Goal: Task Accomplishment & Management: Use online tool/utility

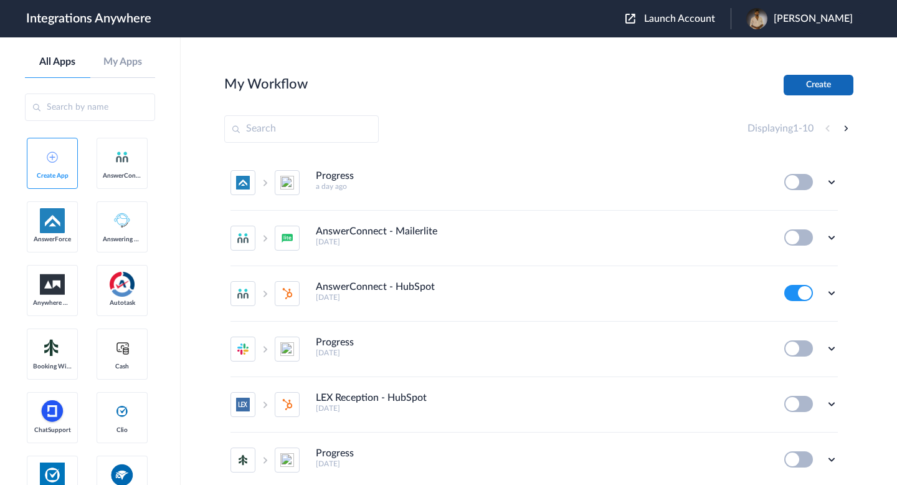
click at [795, 90] on button "Create" at bounding box center [818, 85] width 70 height 21
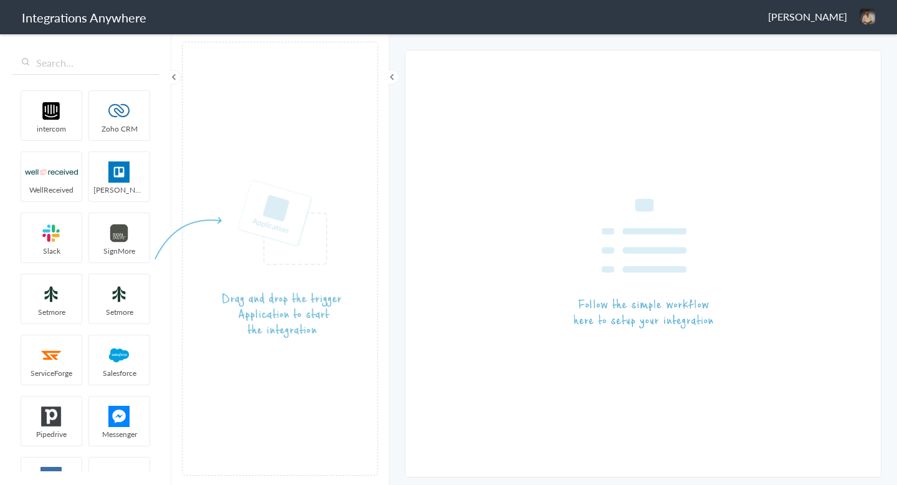
click at [78, 65] on input "text" at bounding box center [85, 63] width 146 height 24
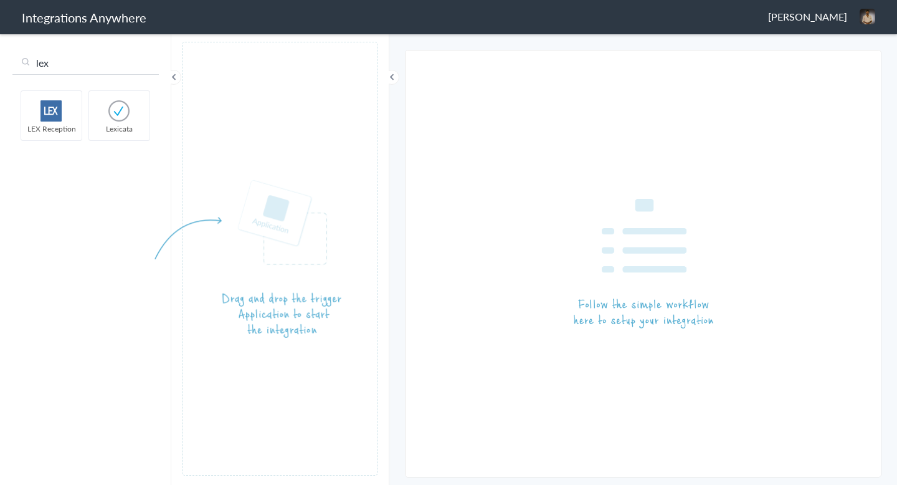
type input "lex"
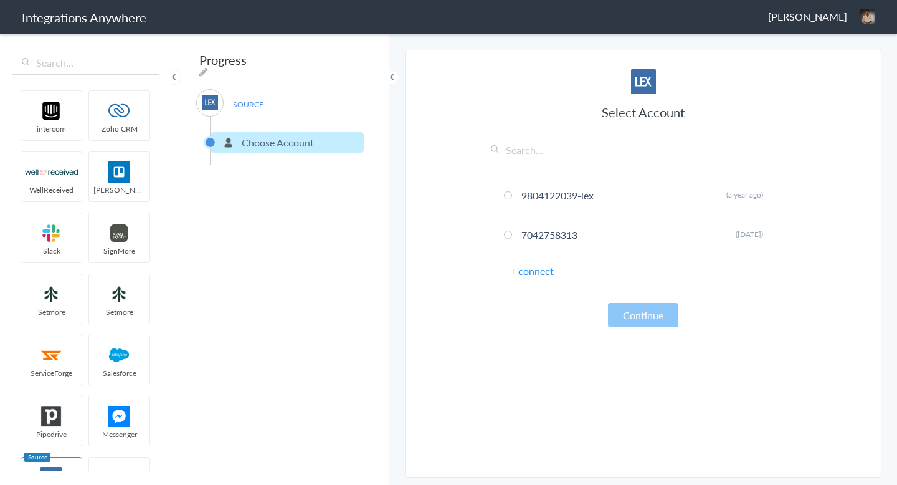
click at [534, 273] on link "+ connect" at bounding box center [532, 270] width 44 height 14
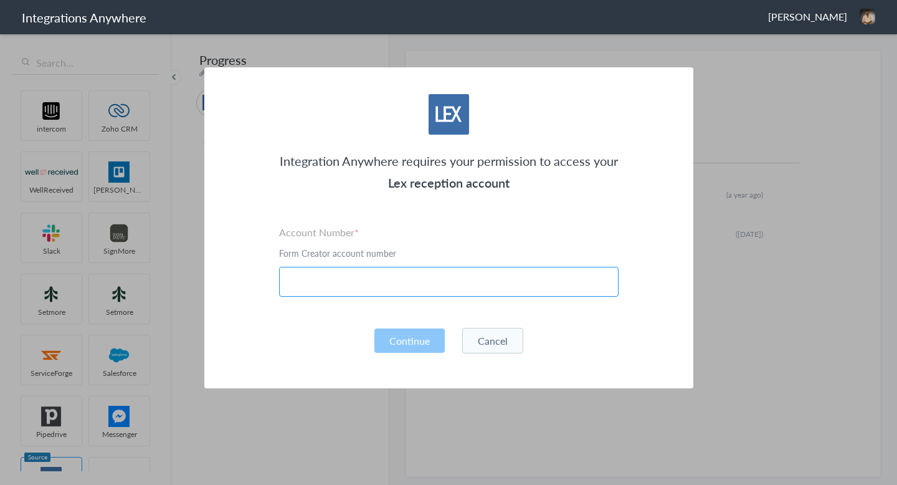
click at [483, 292] on input "text" at bounding box center [448, 282] width 339 height 30
paste input "8776391444"
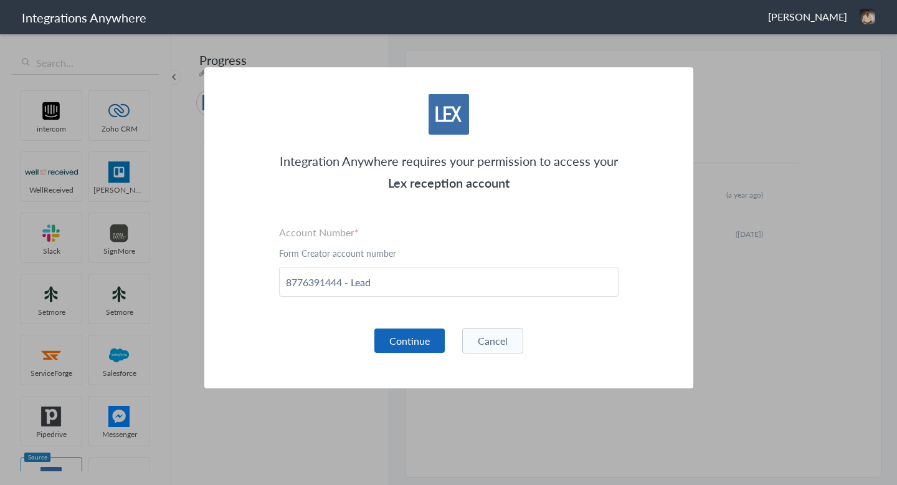
click at [397, 348] on button "Continue" at bounding box center [409, 340] width 70 height 24
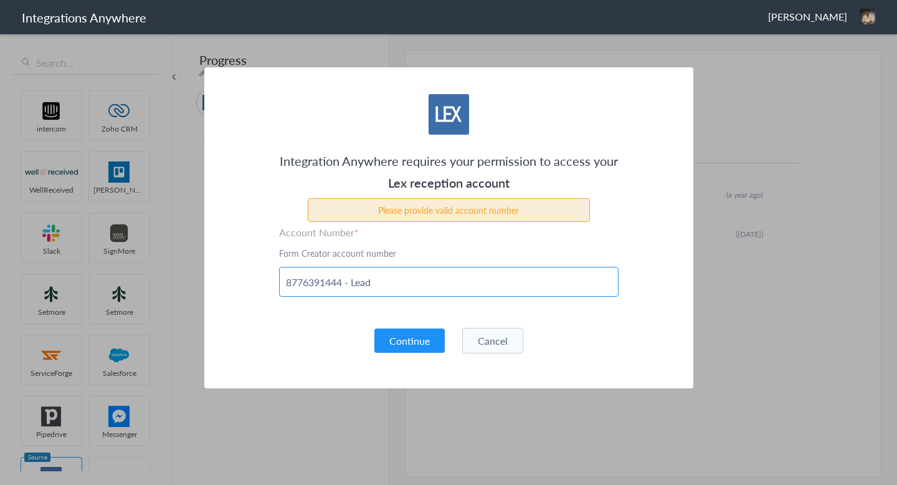
click at [369, 285] on input "8776391444 - Lead" at bounding box center [448, 282] width 339 height 30
paste input "Lead"
click at [347, 281] on input "8776391444Lead" at bounding box center [448, 282] width 339 height 30
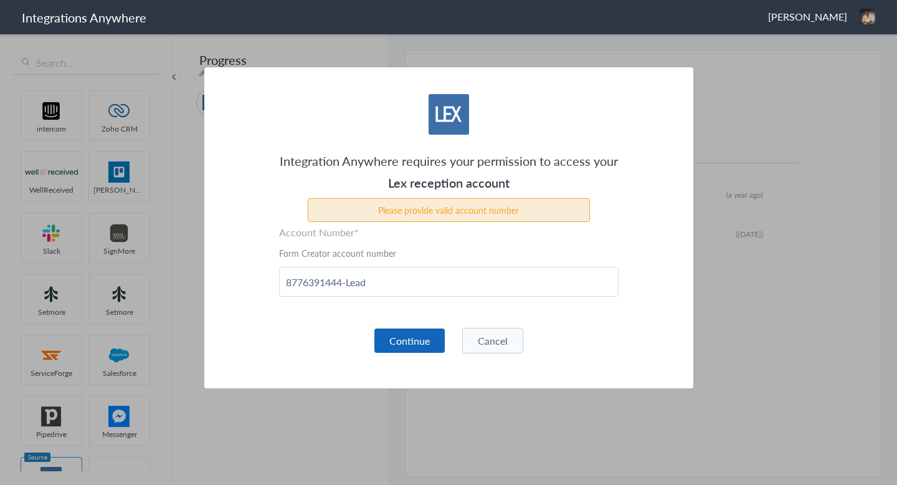
click at [408, 341] on button "Continue" at bounding box center [409, 340] width 70 height 24
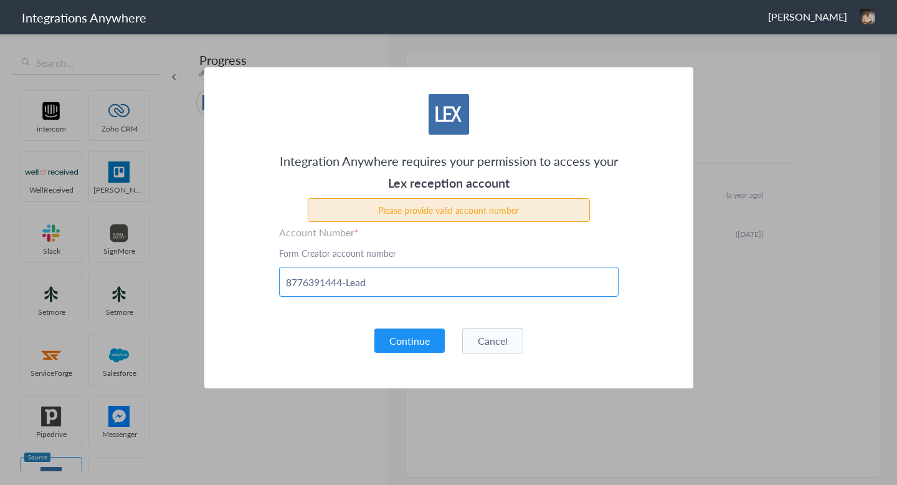
drag, startPoint x: 378, startPoint y: 283, endPoint x: 345, endPoint y: 282, distance: 33.0
click at [345, 282] on input "8776391444-Lead" at bounding box center [448, 282] width 339 height 30
type input "8776391444"
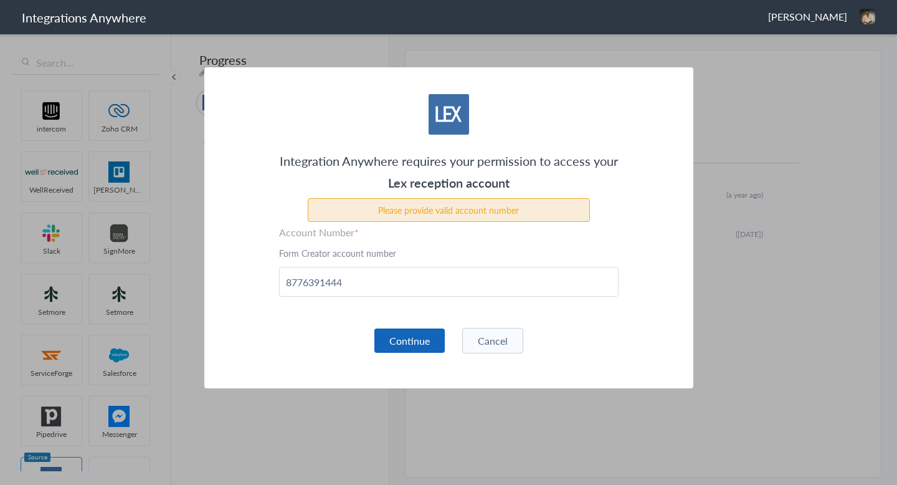
click at [417, 334] on button "Continue" at bounding box center [409, 340] width 70 height 24
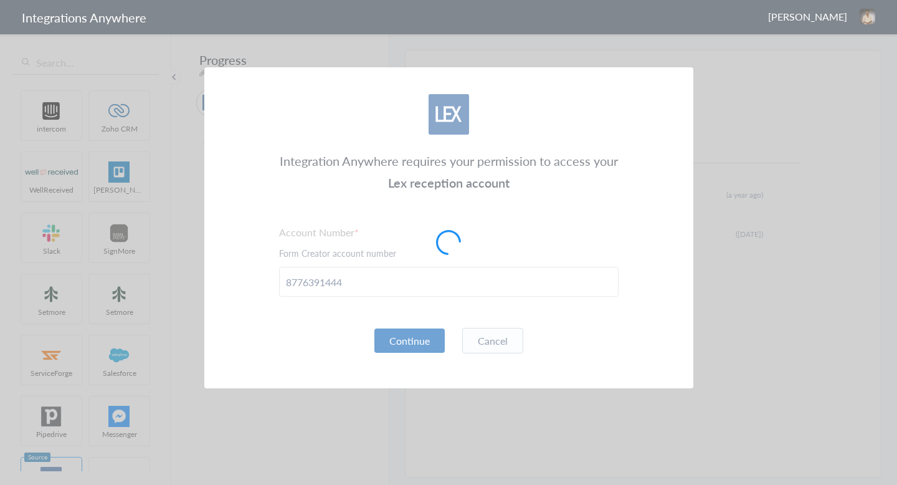
click at [417, 334] on div at bounding box center [448, 242] width 897 height 485
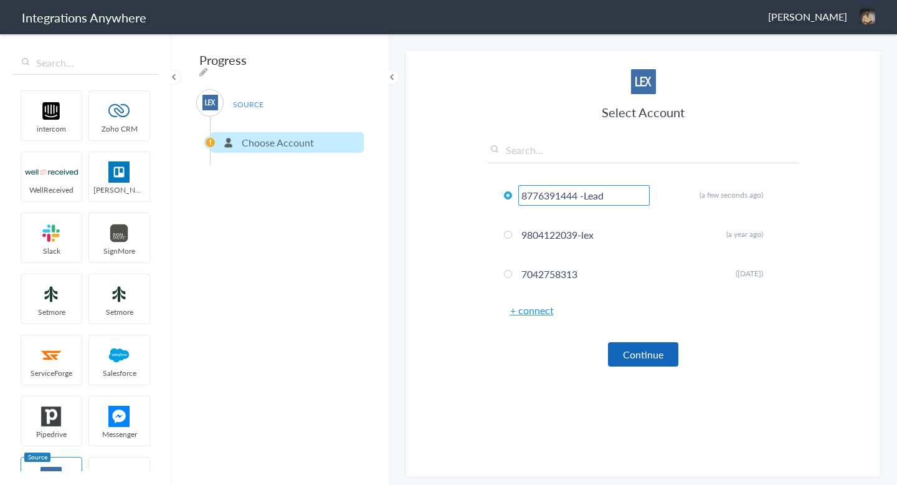
type input "8776391444 -Lead"
click at [641, 348] on button "Continue" at bounding box center [643, 354] width 70 height 24
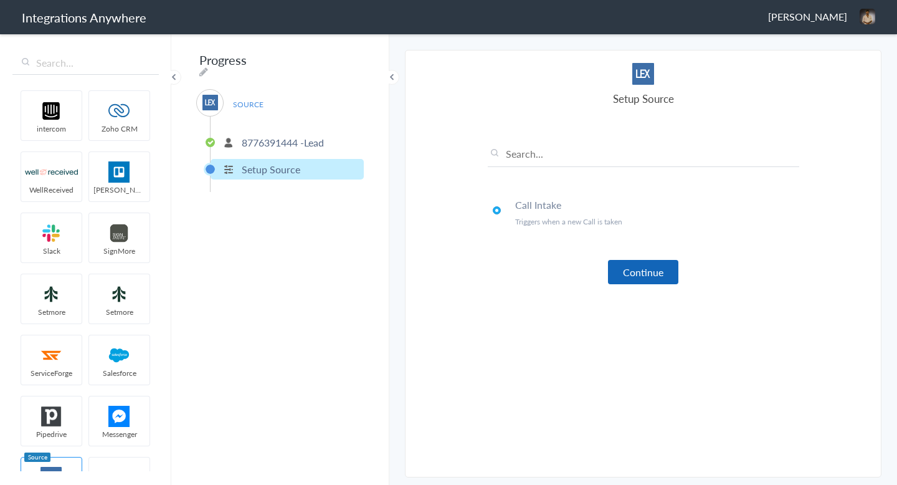
click at [647, 283] on button "Continue" at bounding box center [643, 272] width 70 height 24
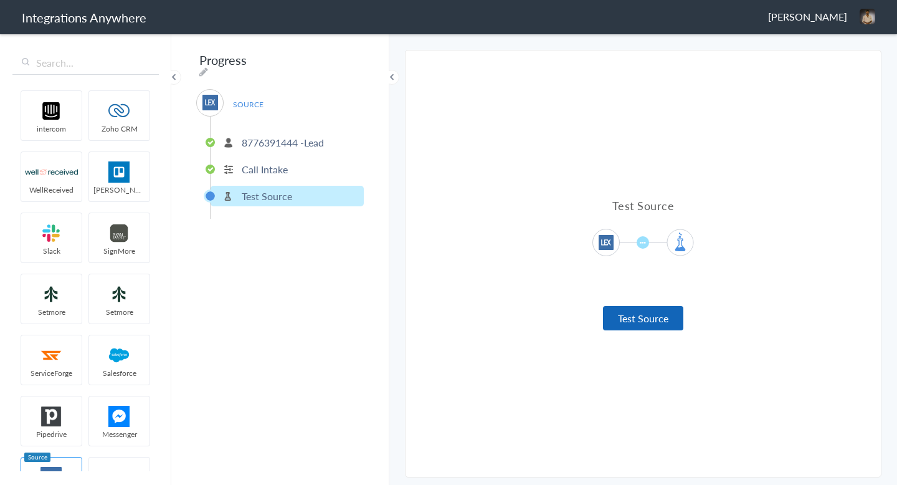
click at [637, 321] on button "Test Source" at bounding box center [643, 318] width 80 height 24
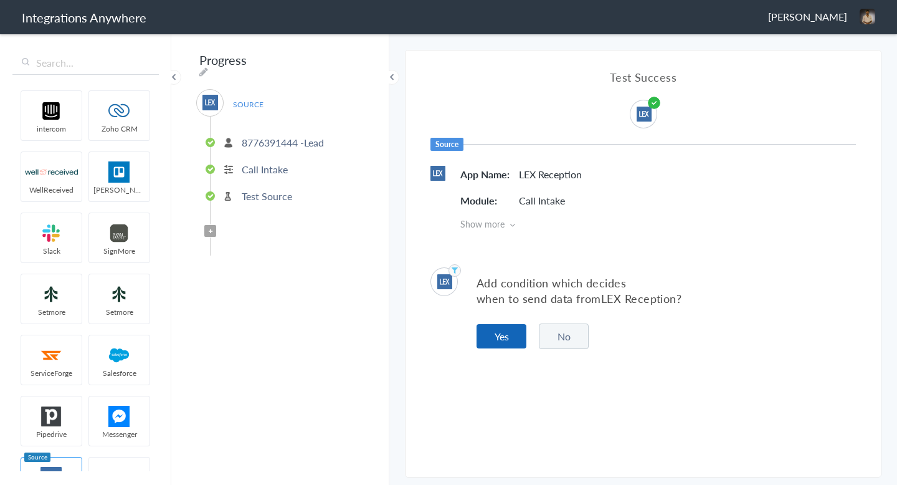
click at [511, 333] on button "Yes" at bounding box center [501, 336] width 50 height 24
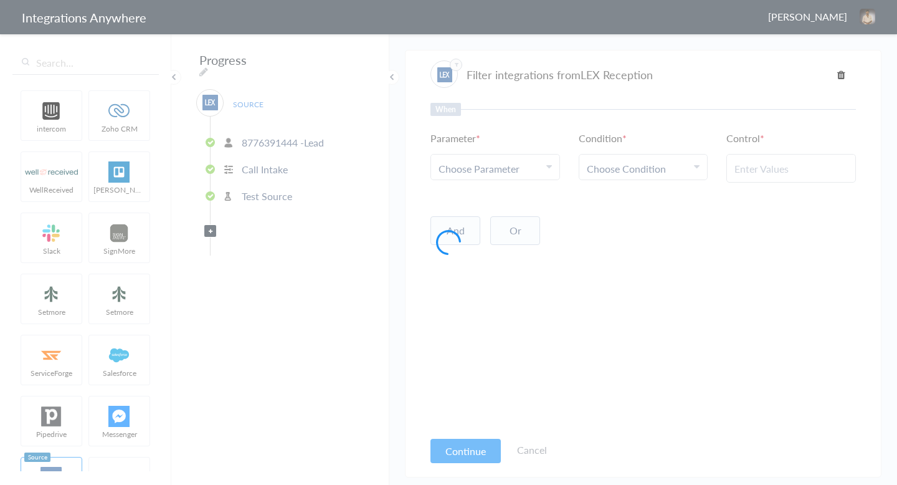
click at [495, 175] on div at bounding box center [448, 242] width 897 height 485
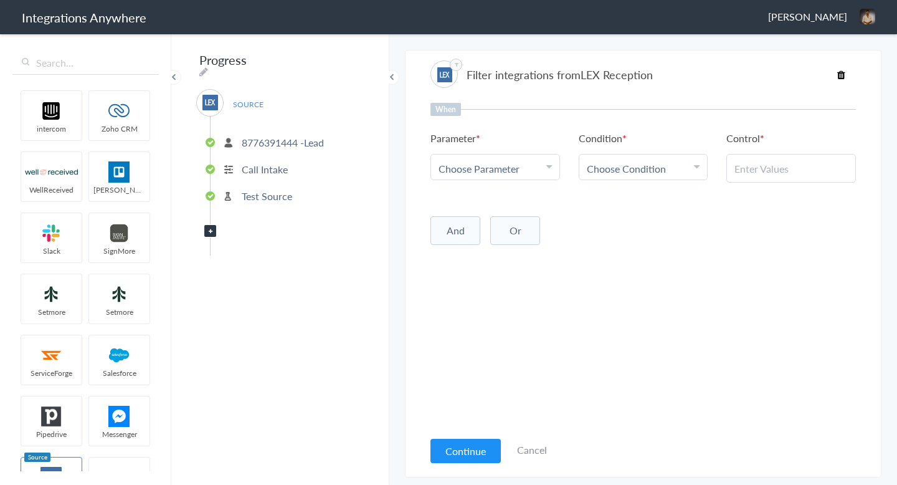
click at [474, 171] on span "Choose Parameter" at bounding box center [478, 168] width 81 height 14
click at [478, 237] on link "Name" at bounding box center [495, 229] width 128 height 27
click at [622, 161] on span "Choose Condition" at bounding box center [626, 168] width 79 height 14
click at [628, 267] on link "Exists" at bounding box center [643, 271] width 128 height 27
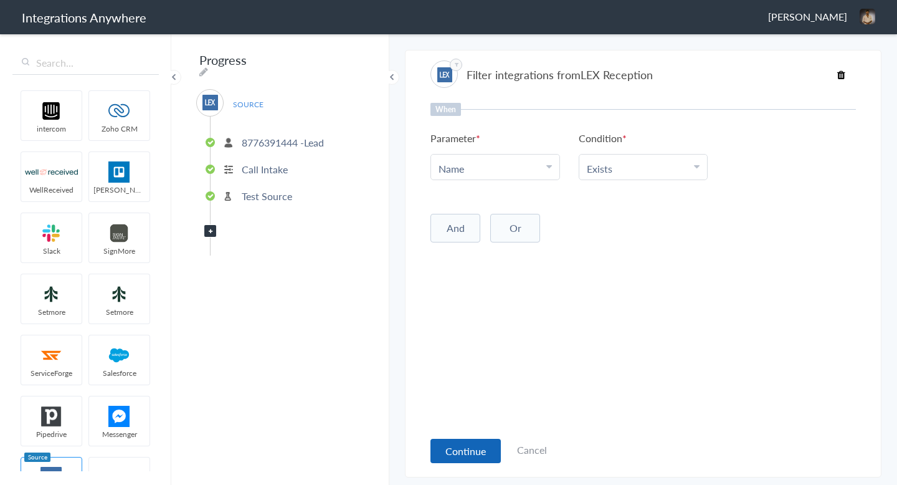
click at [448, 451] on button "Continue" at bounding box center [465, 450] width 70 height 24
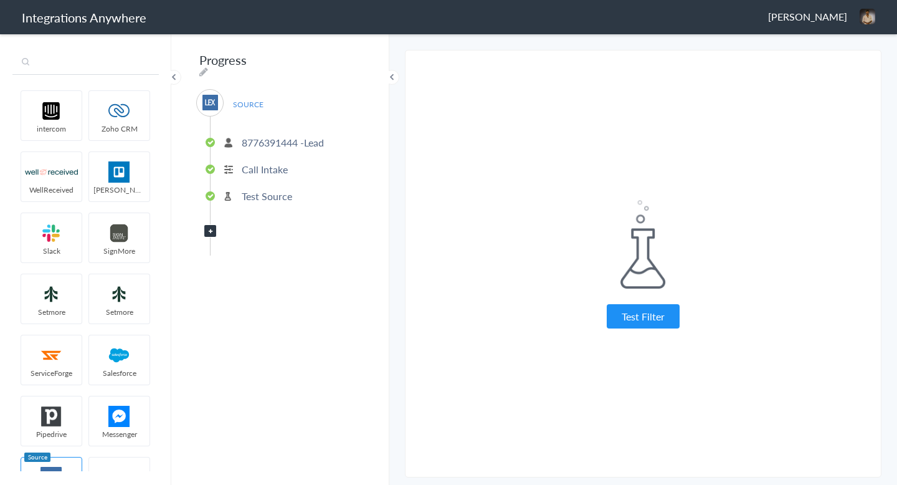
click at [50, 59] on input "text" at bounding box center [85, 63] width 146 height 24
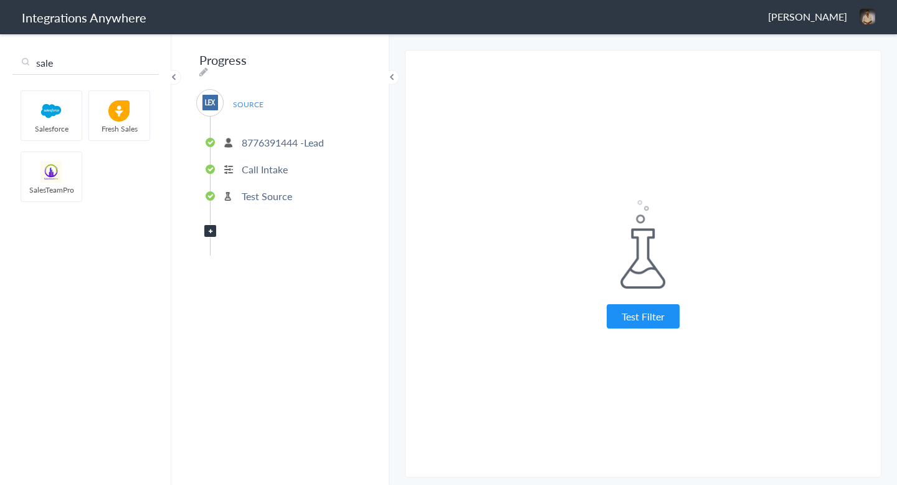
type input "sale"
click at [639, 318] on button "Test Filter" at bounding box center [643, 316] width 73 height 24
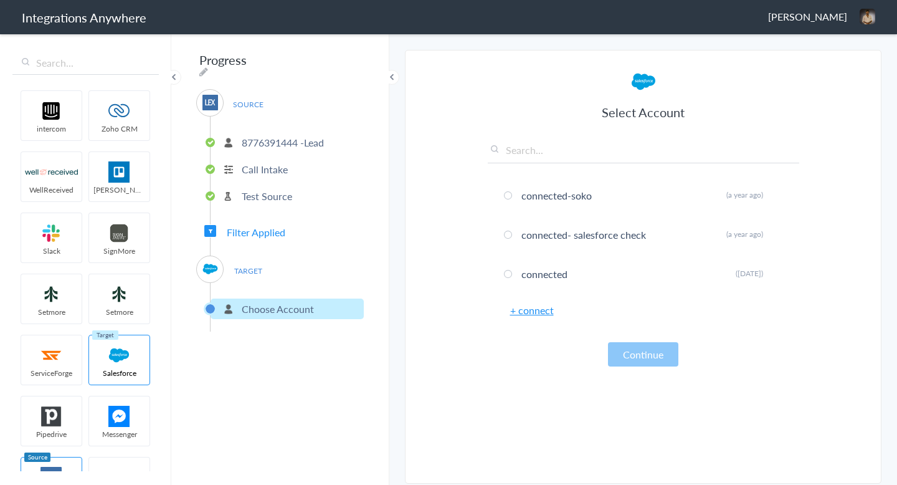
click at [545, 310] on link "+ connect" at bounding box center [532, 310] width 44 height 14
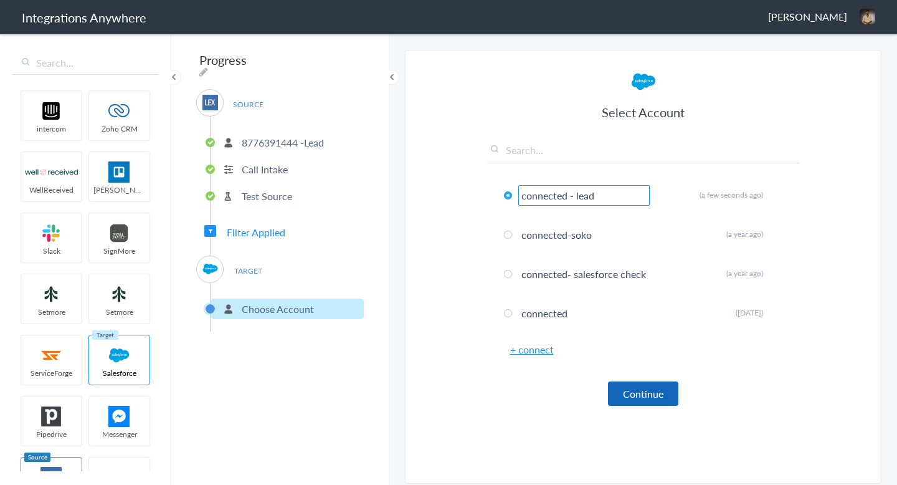
type input "connected - lead"
click at [661, 392] on button "Continue" at bounding box center [643, 393] width 70 height 24
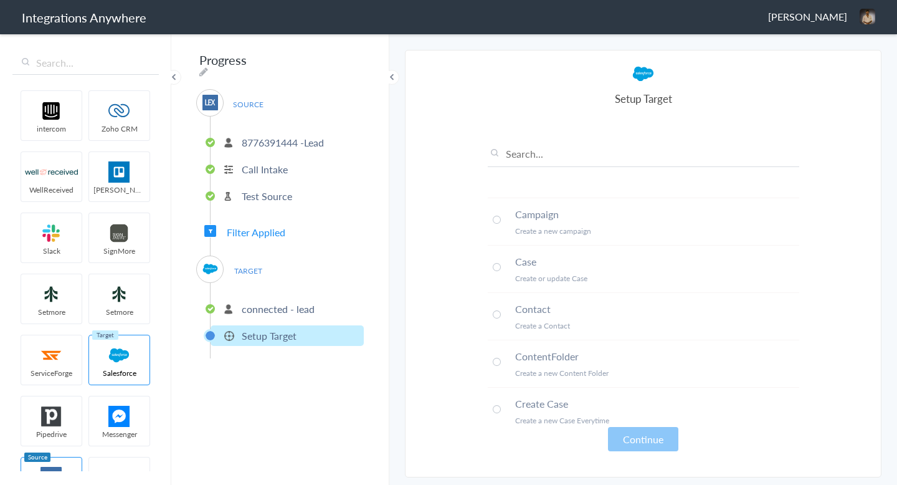
scroll to position [89, 0]
click at [528, 154] on input "text" at bounding box center [643, 156] width 311 height 21
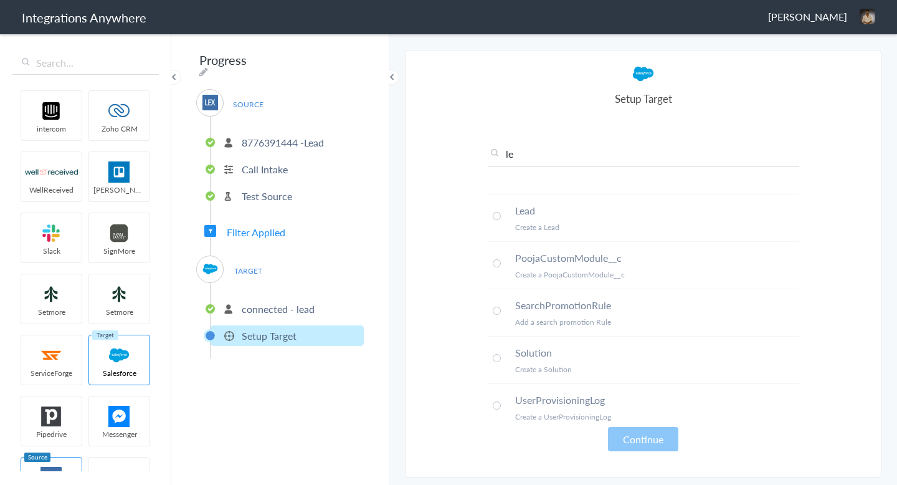
scroll to position [0, 0]
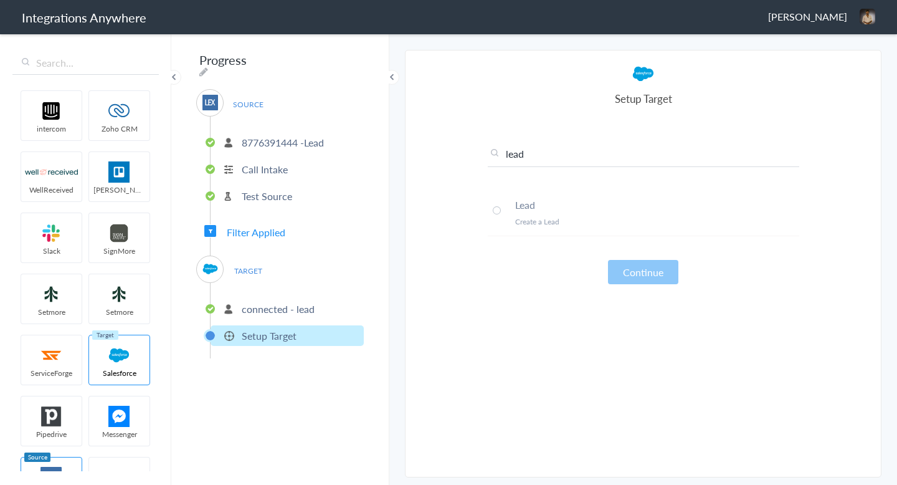
type input "lead"
click at [534, 226] on p "Create a Lead" at bounding box center [657, 221] width 284 height 11
click at [666, 274] on button "Continue" at bounding box center [643, 272] width 70 height 24
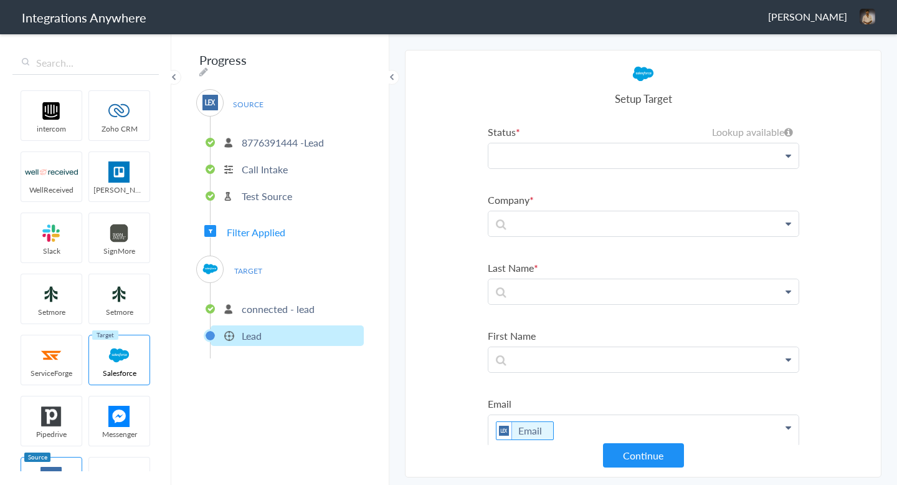
click at [575, 159] on p at bounding box center [643, 155] width 310 height 25
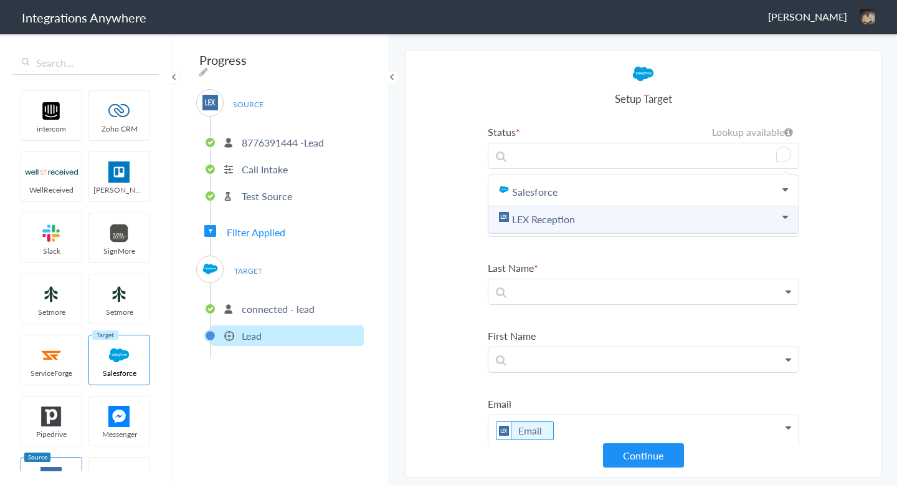
click at [567, 217] on link "LEX Reception" at bounding box center [643, 219] width 310 height 27
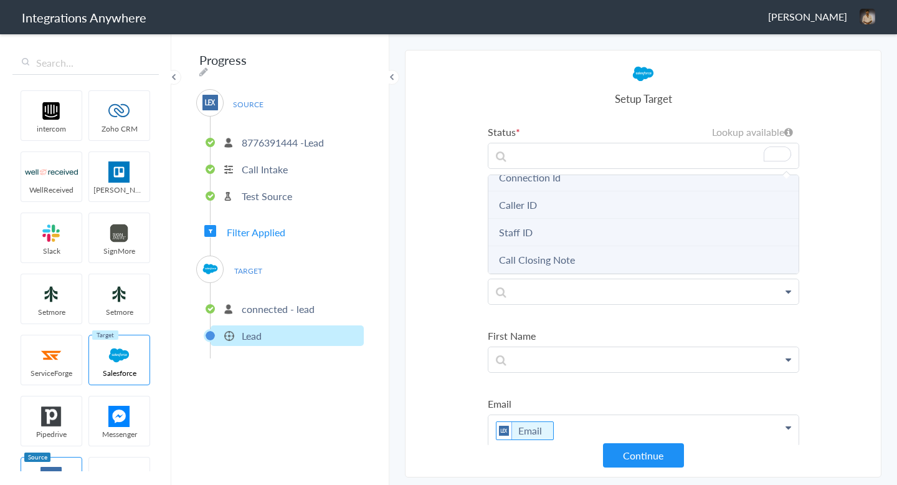
scroll to position [7, 0]
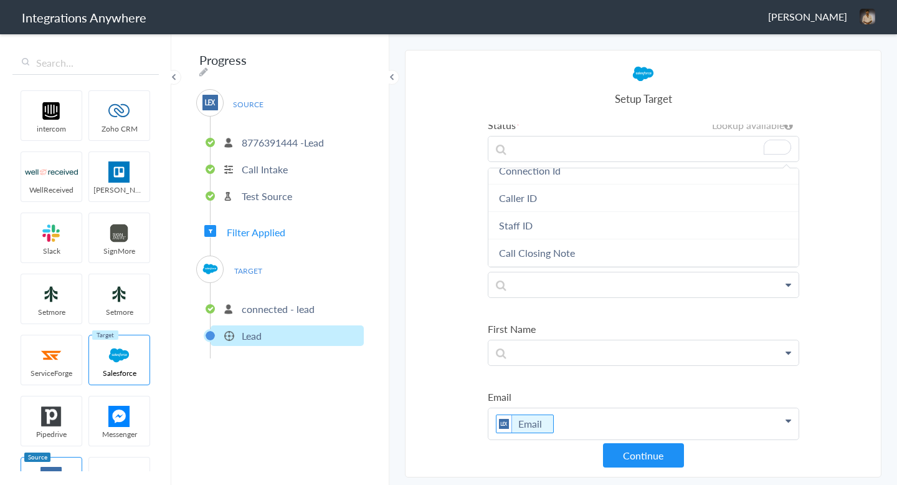
click at [458, 199] on section "Select Account 8776391444 -Lead Rename Delete (a few seconds ago) 9804122039-le…" at bounding box center [643, 263] width 476 height 427
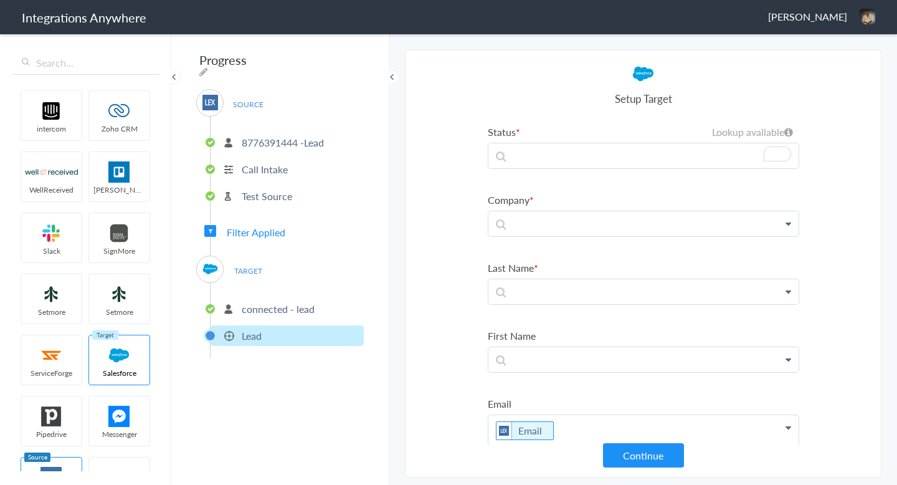
scroll to position [0, 0]
drag, startPoint x: 302, startPoint y: 138, endPoint x: 243, endPoint y: 138, distance: 59.2
click at [243, 138] on p "8776391444 -Lead" at bounding box center [283, 142] width 82 height 14
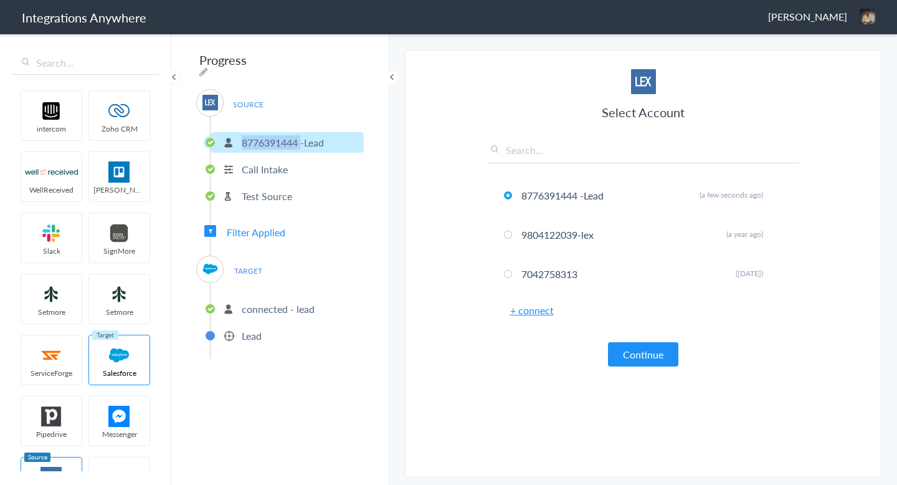
copy p "8776391444"
drag, startPoint x: 579, startPoint y: 196, endPoint x: 390, endPoint y: 219, distance: 190.7
click at [397, 217] on main "The system encountered four errors. Check More Trigger Connect Action Setup Tes…" at bounding box center [643, 258] width 508 height 452
click at [266, 326] on li "Lead" at bounding box center [286, 335] width 153 height 21
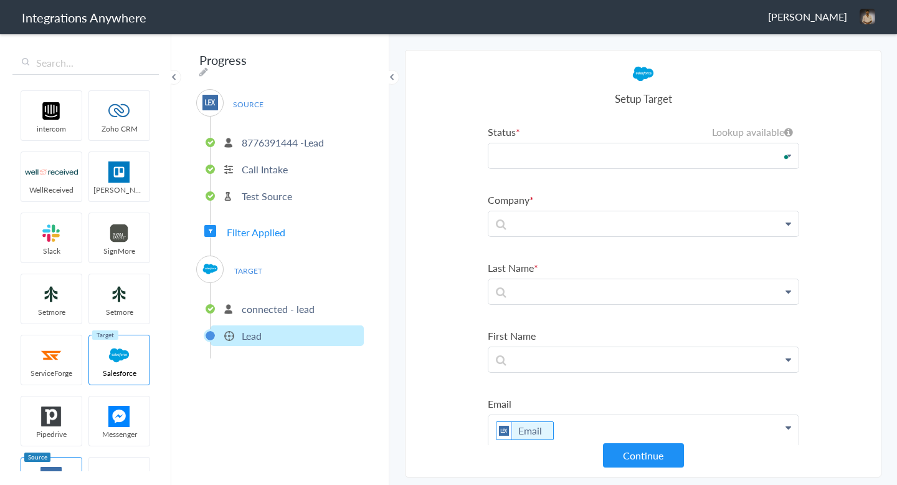
click at [514, 153] on p "To enrich screen reader interactions, please activate Accessibility in Grammarl…" at bounding box center [643, 155] width 310 height 25
click at [293, 301] on p "connected - lead" at bounding box center [278, 308] width 73 height 14
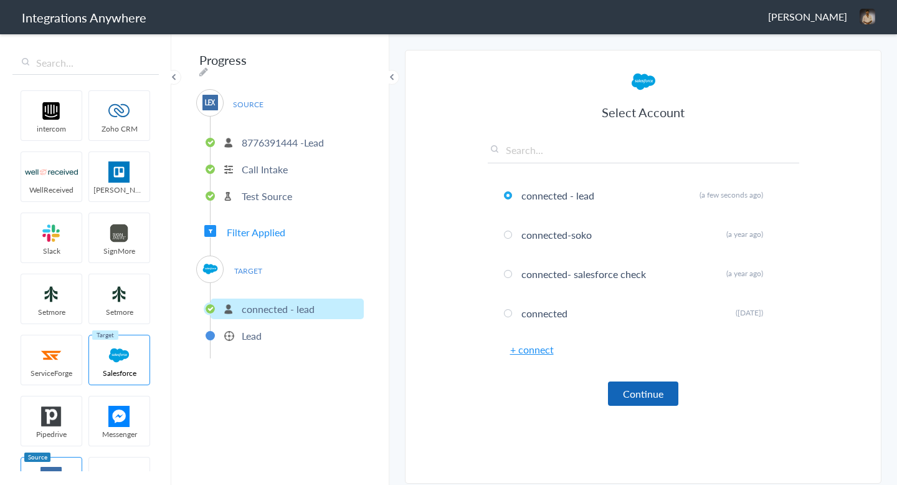
click at [640, 390] on button "Continue" at bounding box center [643, 393] width 70 height 24
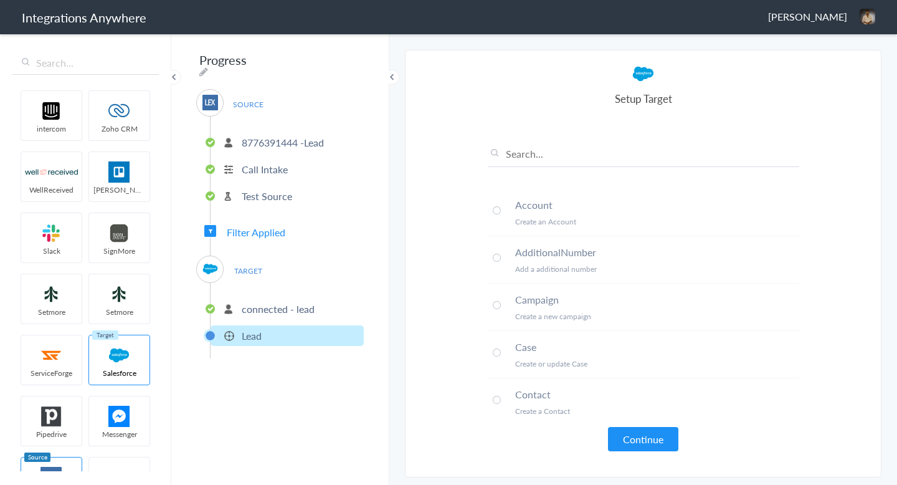
click at [511, 145] on div "Account Create an Account AdditionalNumber Add a additional number Campaign Cre…" at bounding box center [643, 288] width 311 height 326
click at [511, 150] on input "text" at bounding box center [643, 156] width 311 height 21
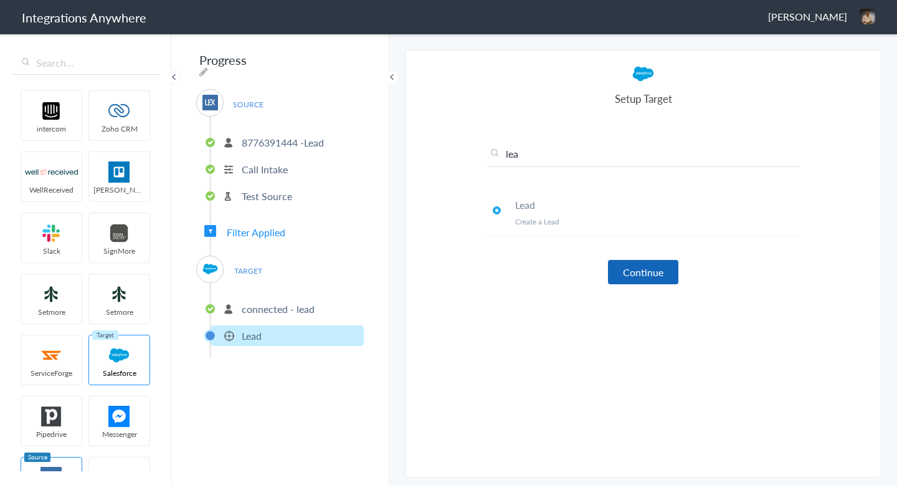
type input "lea"
click at [659, 275] on button "Continue" at bounding box center [643, 272] width 70 height 24
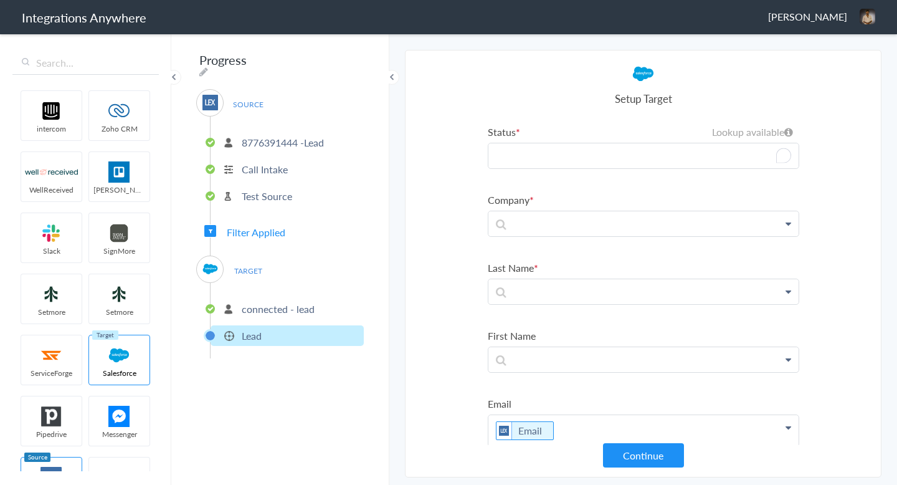
click at [524, 154] on p "To enrich screen reader interactions, please activate Accessibility in Grammarl…" at bounding box center [643, 155] width 310 height 25
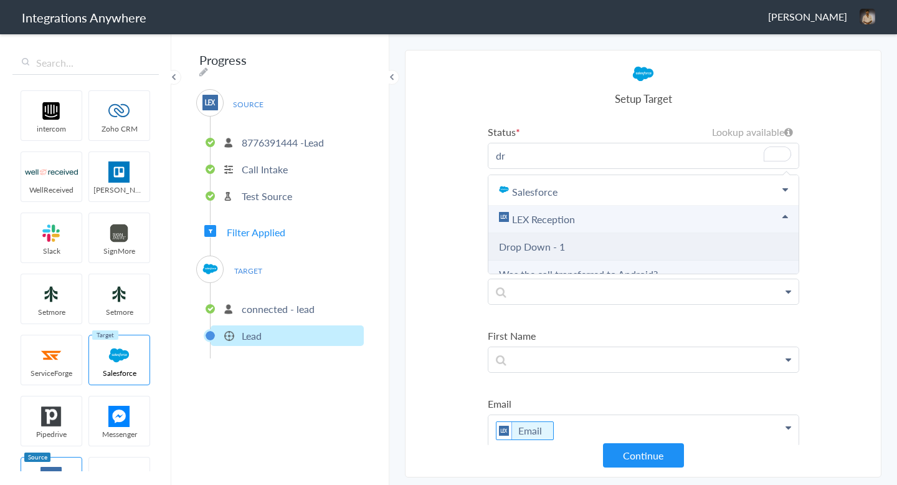
click at [560, 252] on link "Drop Down - 1" at bounding box center [532, 246] width 66 height 14
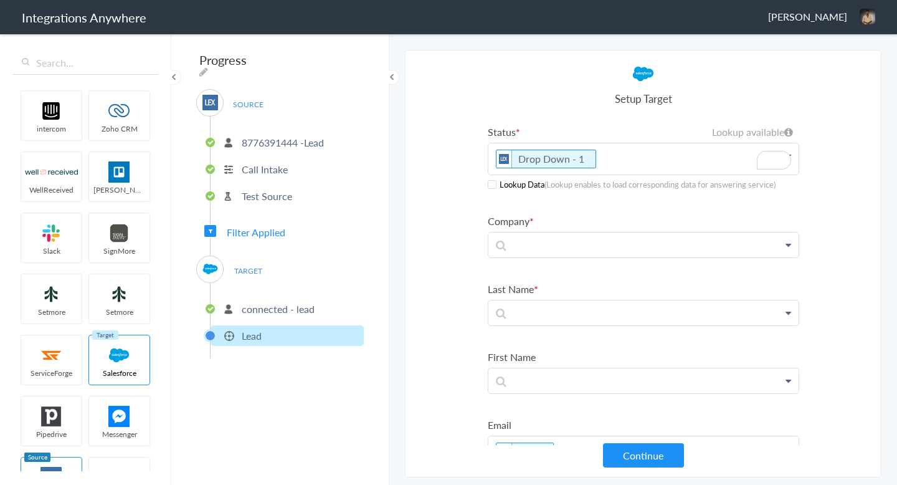
click at [493, 184] on span at bounding box center [492, 184] width 9 height 9
click at [521, 174] on p at bounding box center [643, 158] width 310 height 31
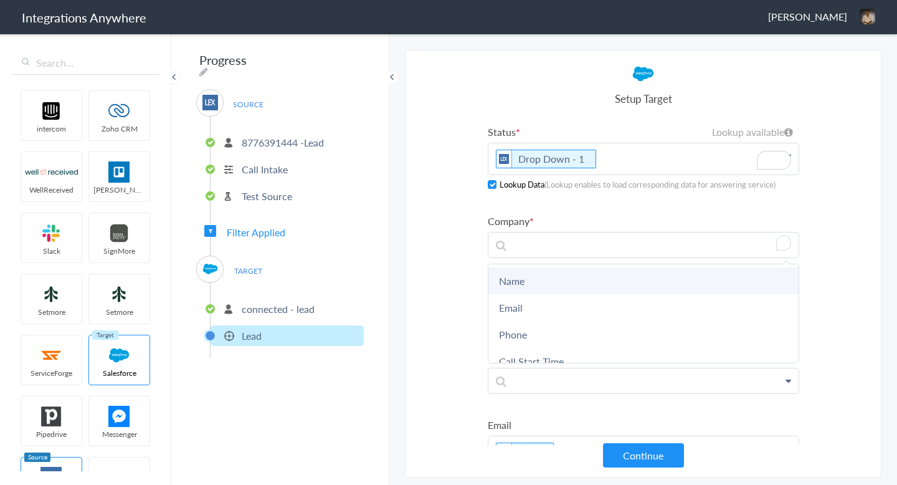
click at [0, 0] on link "Name" at bounding box center [0, 0] width 0 height 0
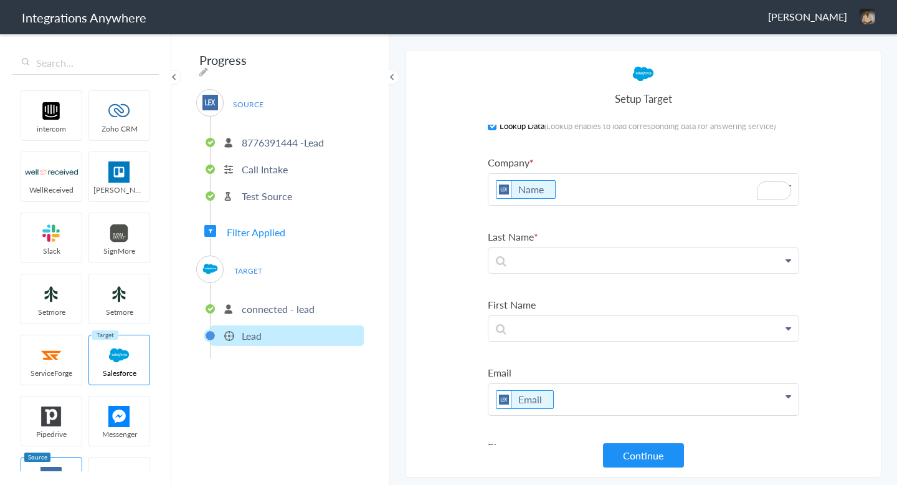
scroll to position [59, 0]
click at [513, 116] on p at bounding box center [643, 100] width 310 height 31
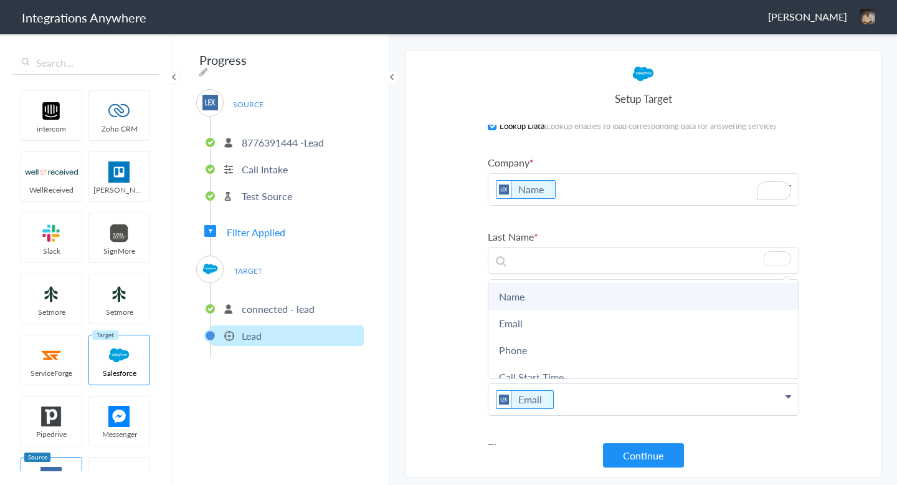
click at [0, 0] on link "Name" at bounding box center [0, 0] width 0 height 0
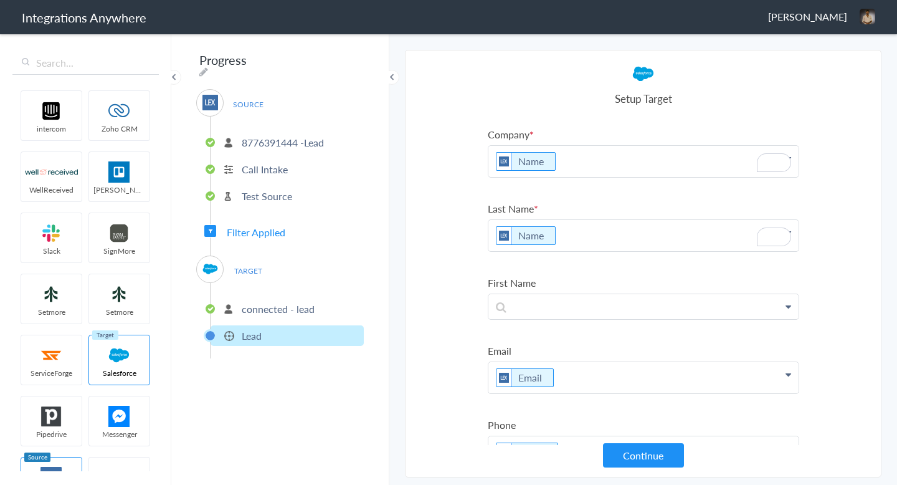
scroll to position [88, 0]
click at [572, 86] on p "Name" at bounding box center [643, 70] width 310 height 31
click at [562, 86] on p "Name" at bounding box center [643, 70] width 310 height 31
click at [466, 247] on section "Select Account 8776391444 -Lead Rename Delete (a few seconds ago) 9804122039-le…" at bounding box center [643, 263] width 476 height 427
click at [572, 86] on p "Name" at bounding box center [643, 70] width 310 height 31
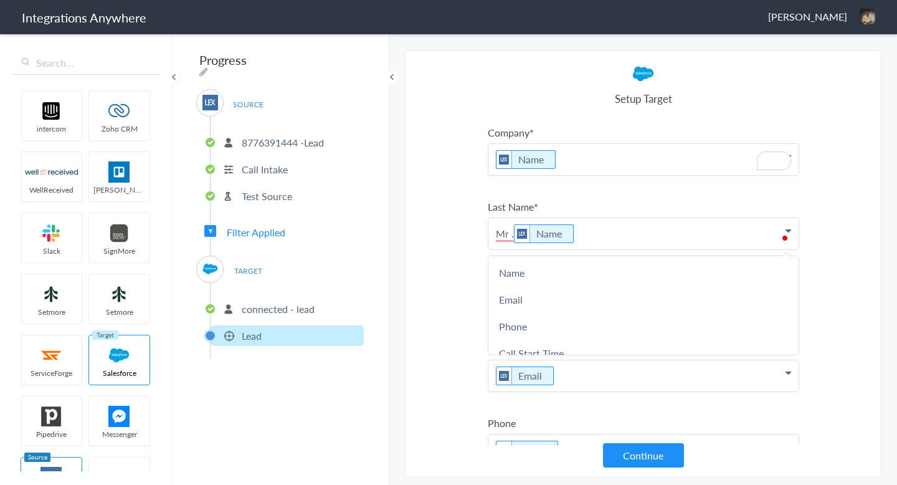
click at [461, 220] on section "Select Account 8776391444 -Lead Rename Delete (a few seconds ago) 9804122039-le…" at bounding box center [643, 263] width 476 height 427
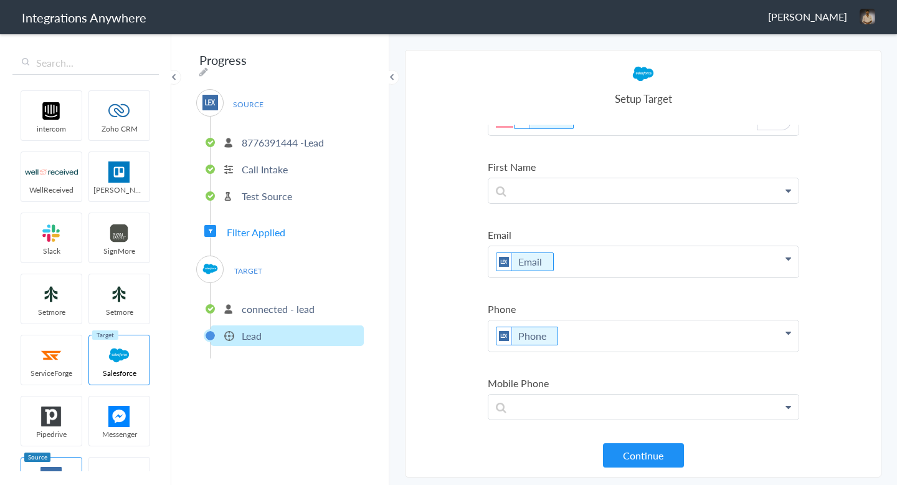
scroll to position [0, 0]
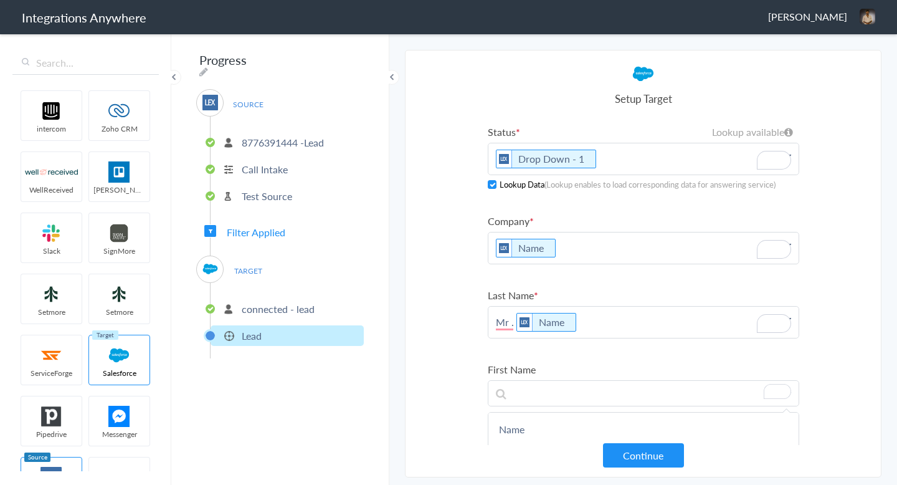
scroll to position [65, 0]
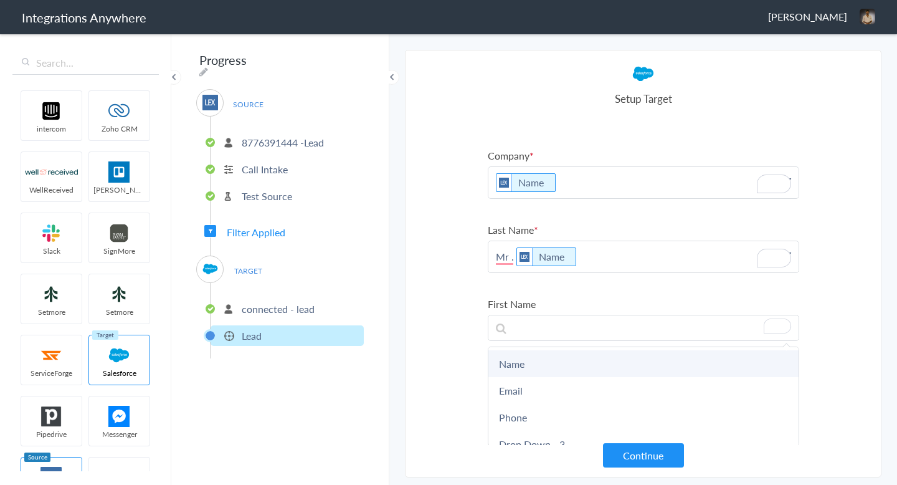
click at [0, 0] on link "Name" at bounding box center [0, 0] width 0 height 0
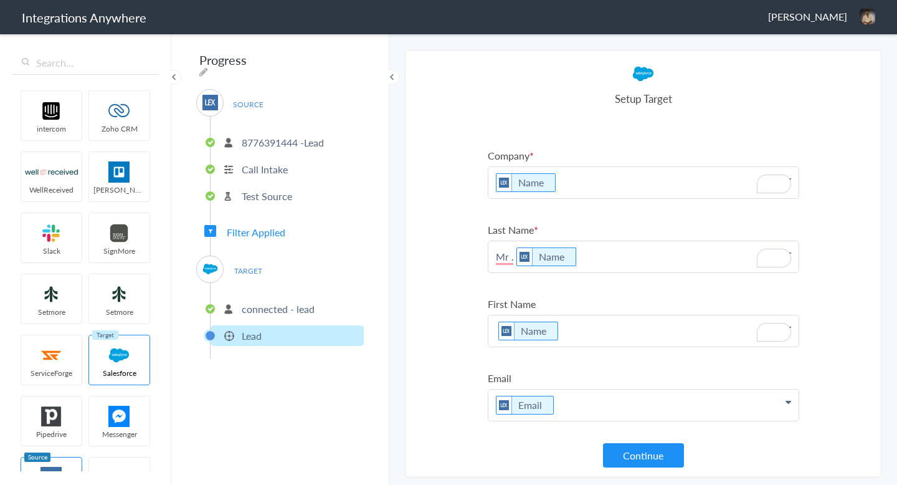
click at [566, 109] on p "Name" at bounding box center [643, 93] width 310 height 31
click at [443, 363] on section "Select Account 8776391444 -Lead Rename Delete (a few seconds ago) 9804122039-le…" at bounding box center [643, 263] width 476 height 427
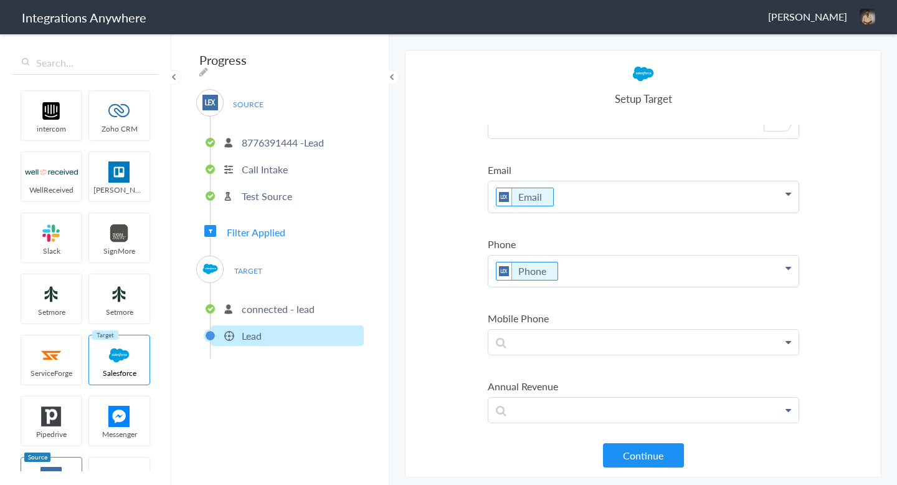
scroll to position [0, 0]
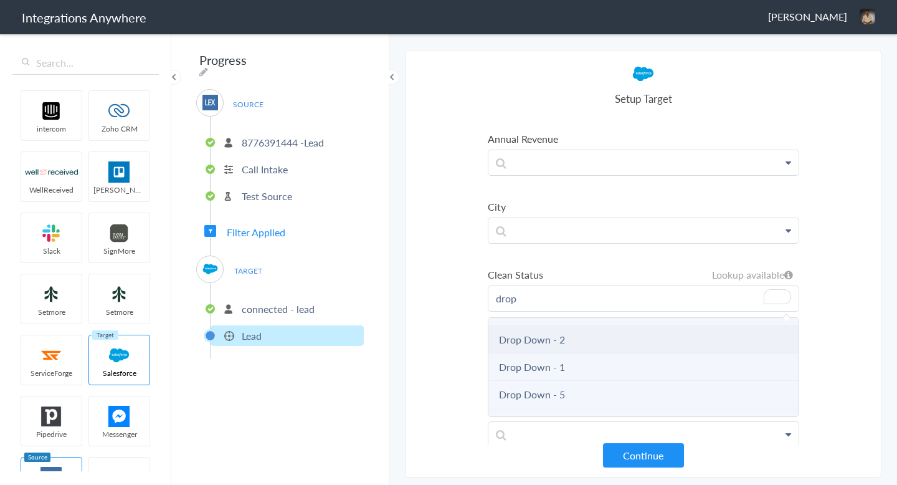
click at [0, 0] on link "Drop Down - 2" at bounding box center [0, 0] width 0 height 0
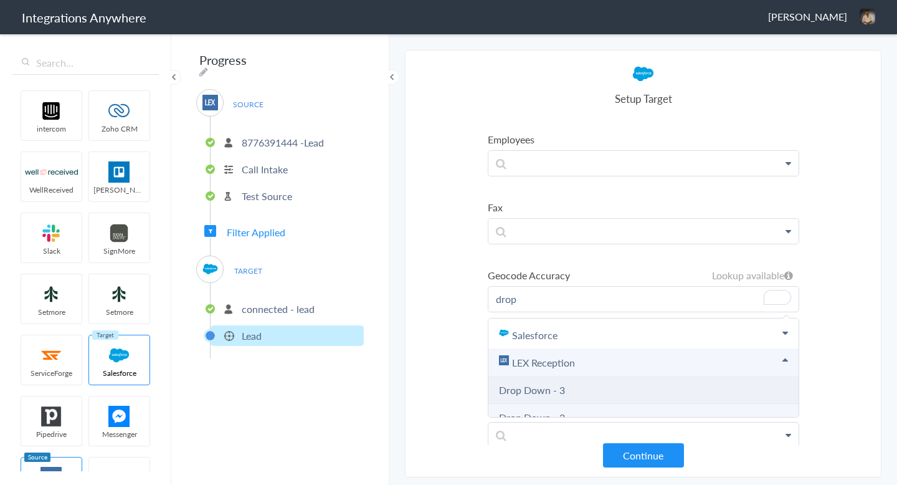
click at [0, 0] on link "Drop Down - 3" at bounding box center [0, 0] width 0 height 0
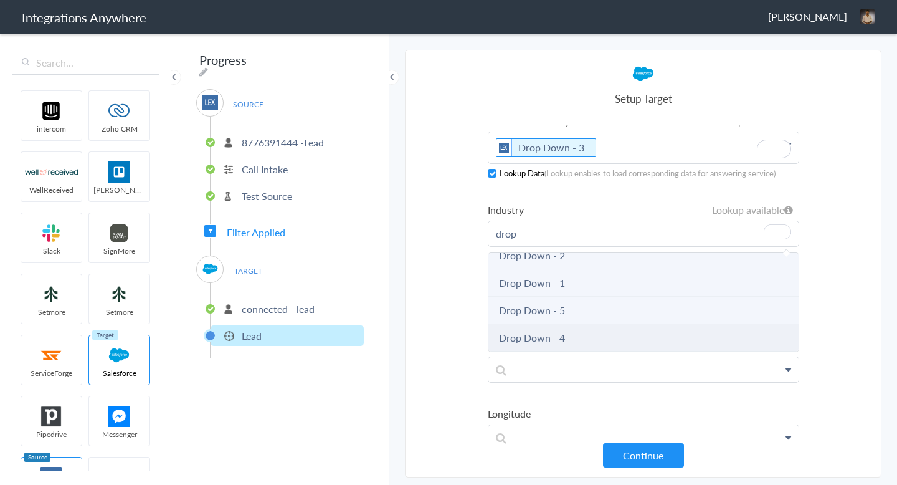
click at [0, 0] on link "Drop Down - 4" at bounding box center [0, 0] width 0 height 0
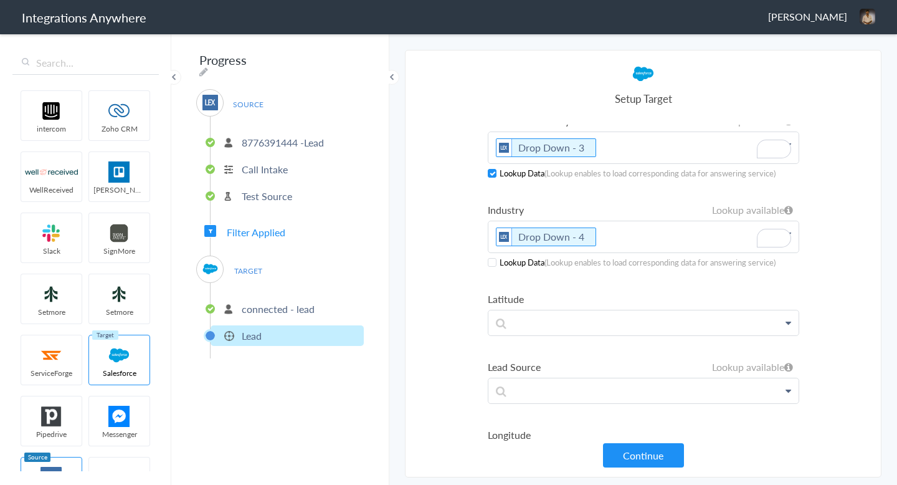
click at [494, 267] on ul "Status Lookup available Drop Down - 1 Salesforce Open - Not Contacted Working -…" at bounding box center [643, 21] width 311 height 2394
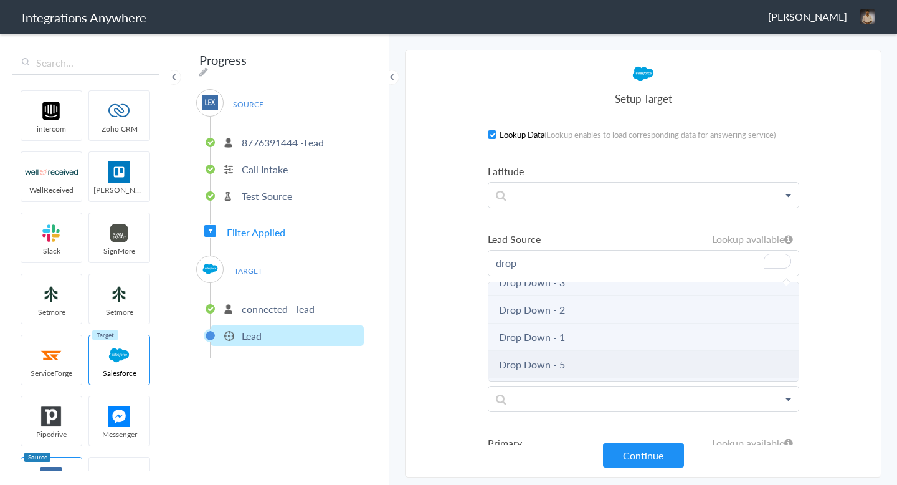
click at [0, 0] on link "Drop Down - 5" at bounding box center [0, 0] width 0 height 0
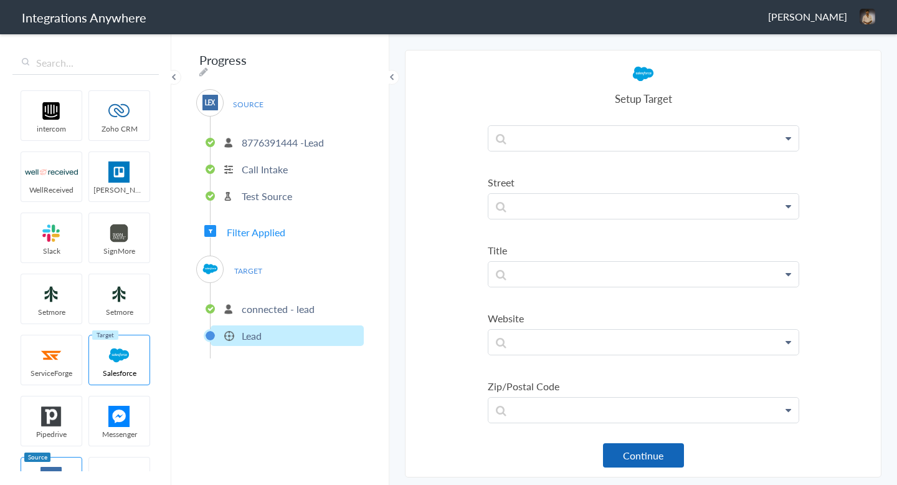
click at [628, 453] on button "Continue" at bounding box center [643, 455] width 81 height 24
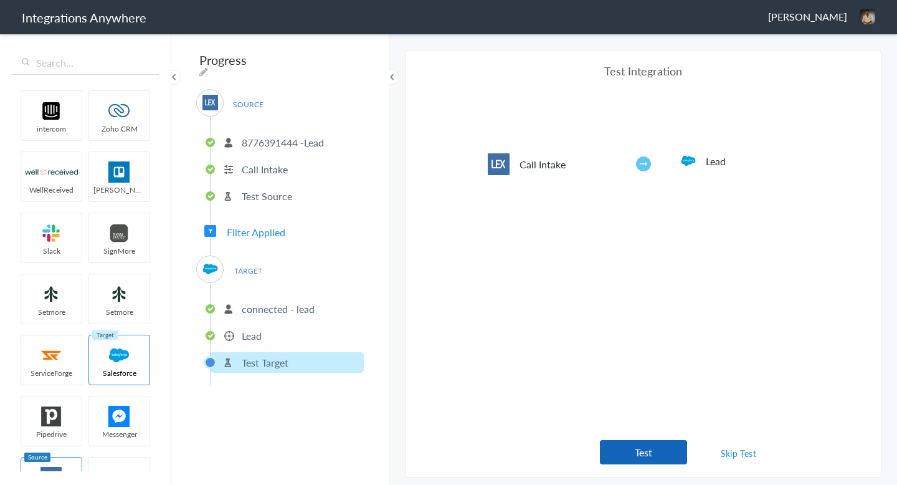
click at [655, 449] on button "Test" at bounding box center [643, 452] width 87 height 24
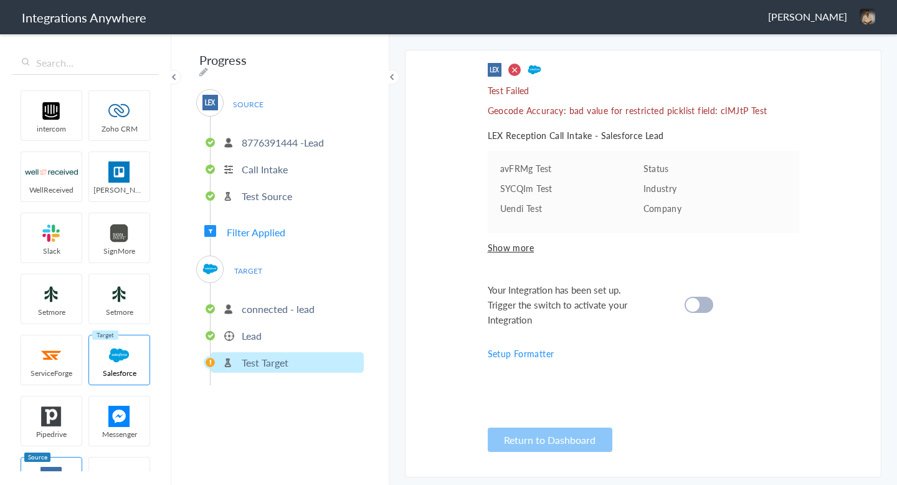
click at [268, 333] on li "Lead" at bounding box center [286, 335] width 153 height 21
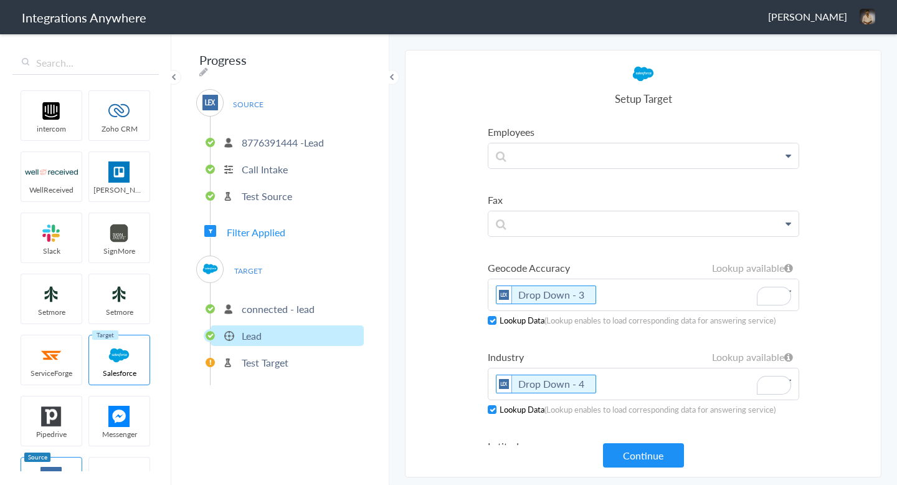
click at [599, 291] on icon "To enrich screen reader interactions, please activate Accessibility in Grammarl…" at bounding box center [596, 295] width 14 height 16
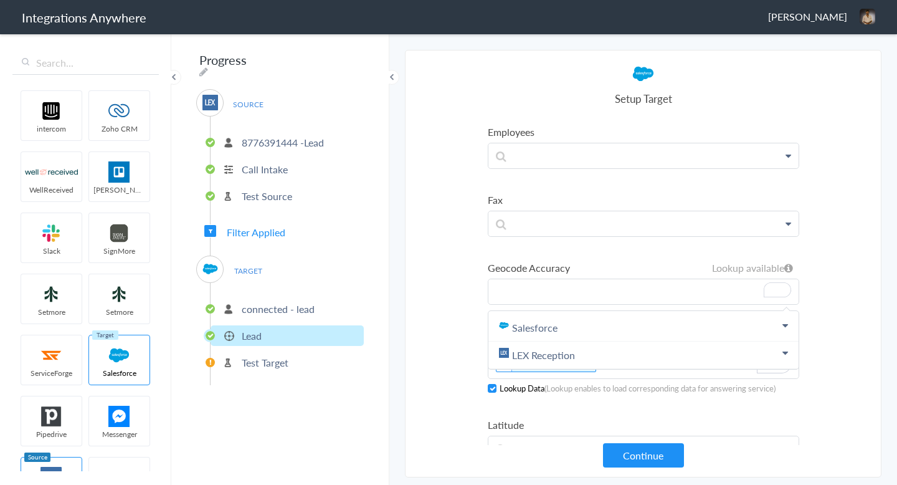
click at [599, 291] on p "To enrich screen reader interactions, please activate Accessibility in Grammarl…" at bounding box center [643, 291] width 310 height 25
click at [0, 0] on link "Salesforce" at bounding box center [0, 0] width 0 height 0
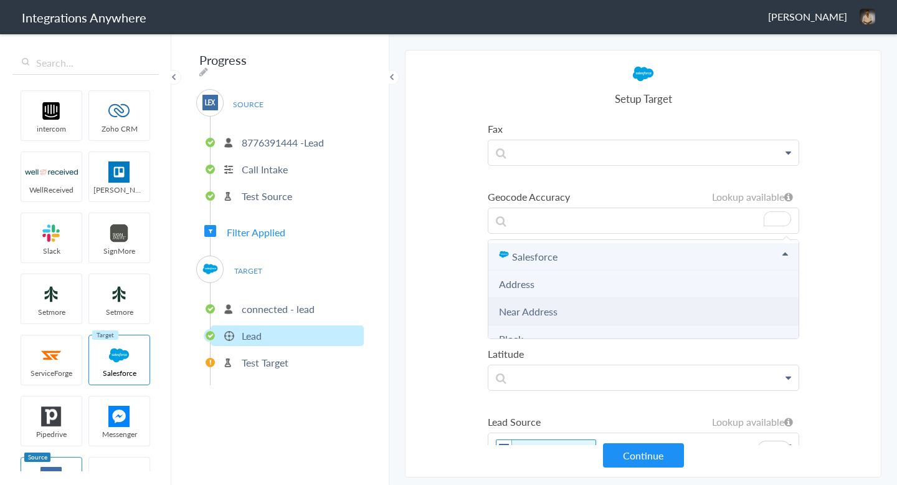
click at [547, 308] on link "Near Address" at bounding box center [528, 311] width 59 height 14
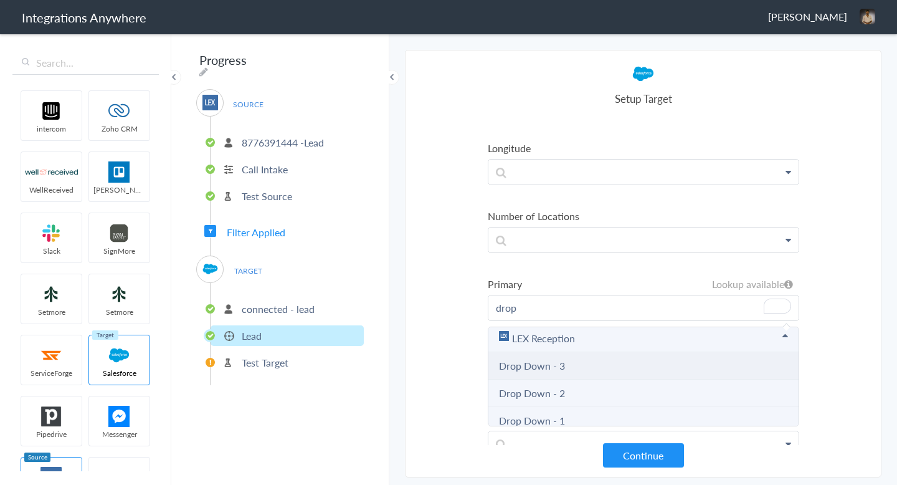
click at [0, 0] on link "Drop Down - 3" at bounding box center [0, 0] width 0 height 0
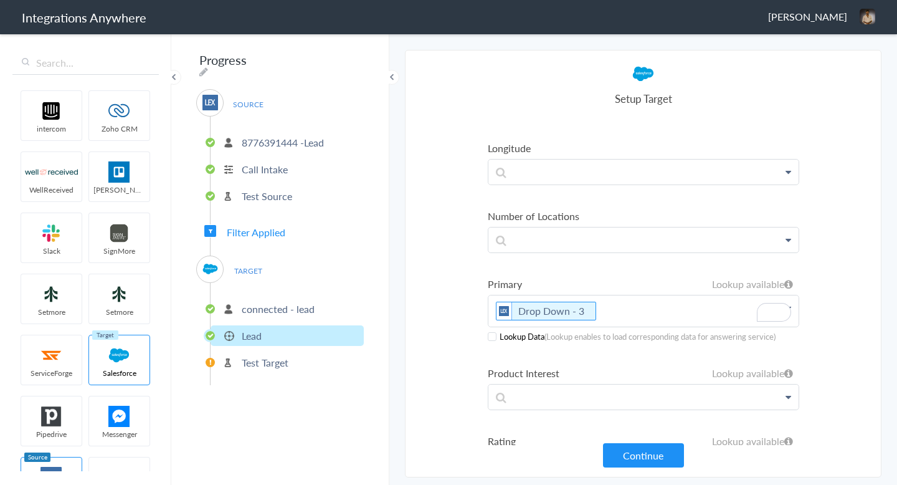
click at [648, 471] on section "Select Account 8776391444 -Lead Rename Delete (a few seconds ago) 9804122039-le…" at bounding box center [643, 263] width 476 height 427
click at [641, 463] on button "Continue" at bounding box center [643, 455] width 81 height 24
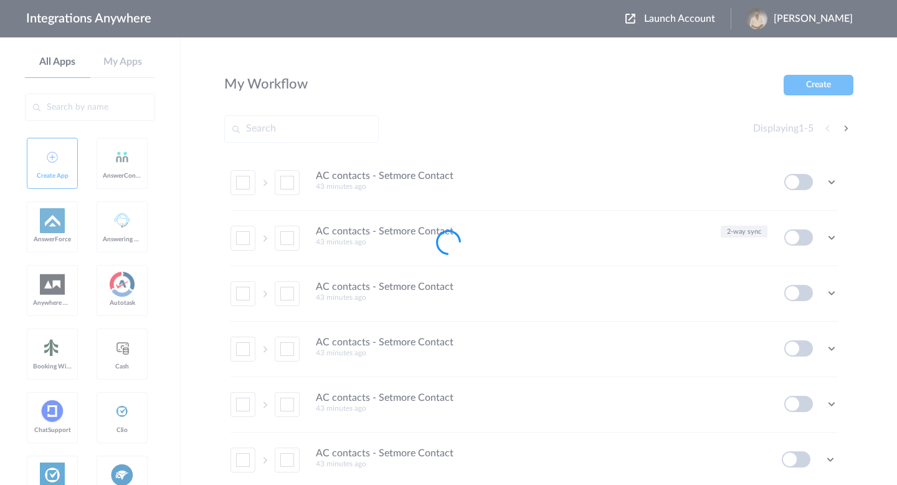
click at [488, 201] on div at bounding box center [448, 242] width 897 height 485
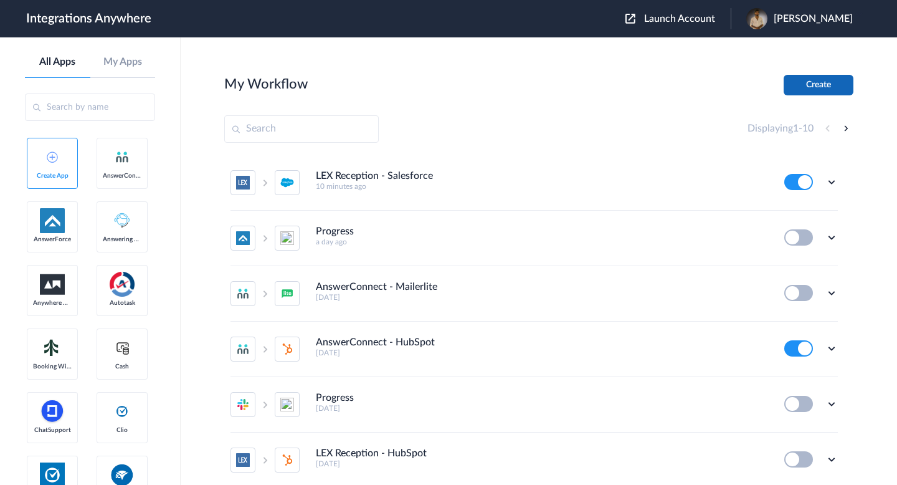
click at [825, 85] on button "Create" at bounding box center [818, 85] width 70 height 21
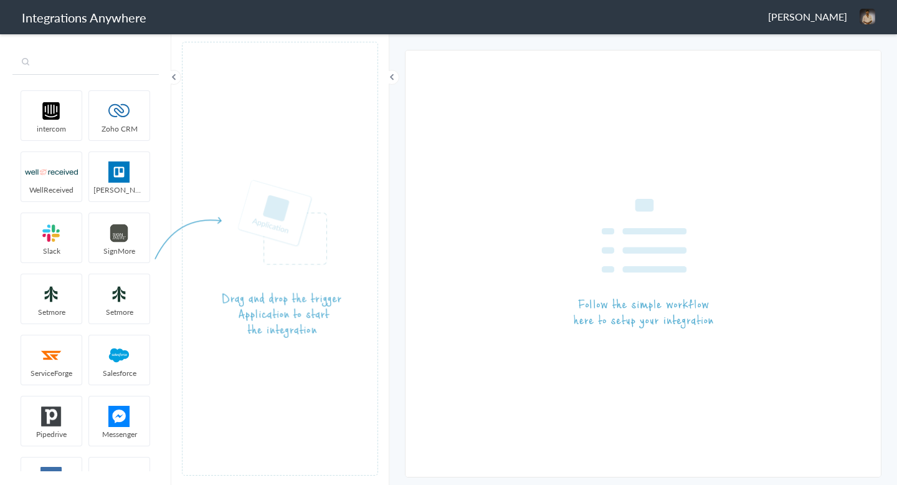
click at [97, 64] on input "text" at bounding box center [85, 63] width 146 height 24
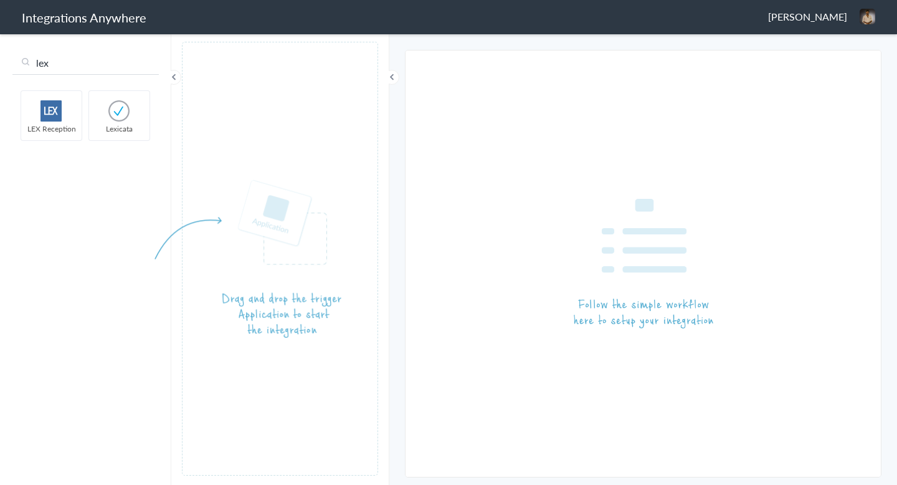
type input "lex"
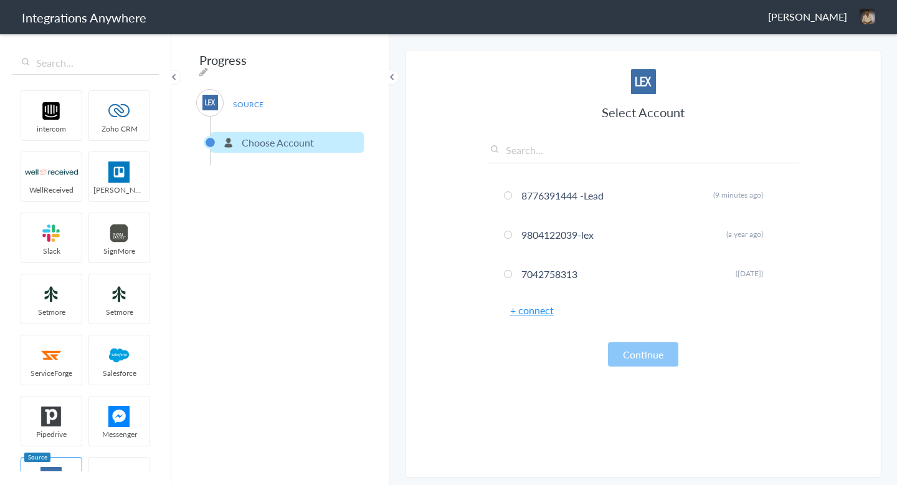
click at [540, 311] on link "+ connect" at bounding box center [532, 310] width 44 height 14
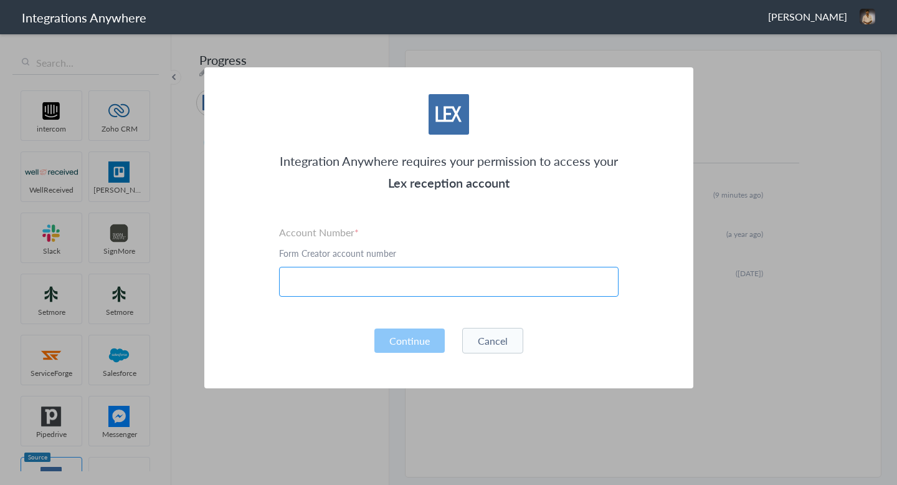
click at [393, 281] on input "text" at bounding box center [448, 282] width 339 height 30
paste input "3362781465"
type input "3362781465"
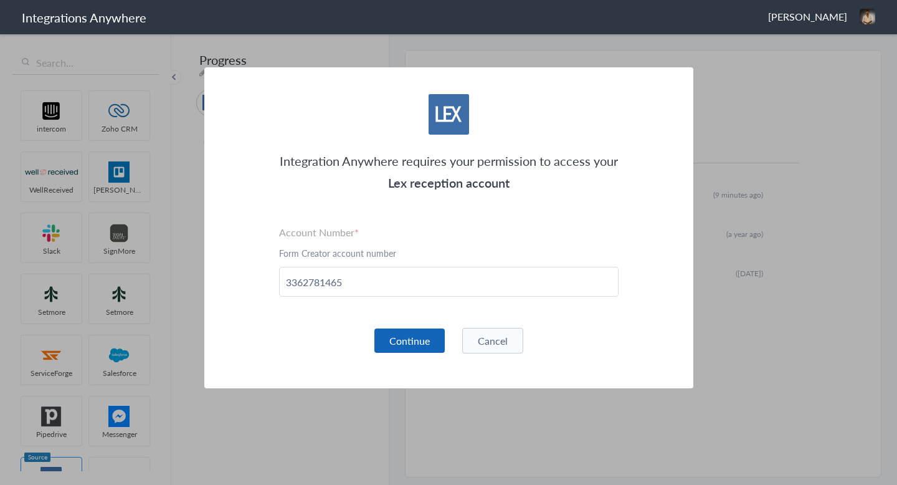
click at [412, 336] on button "Continue" at bounding box center [409, 340] width 70 height 24
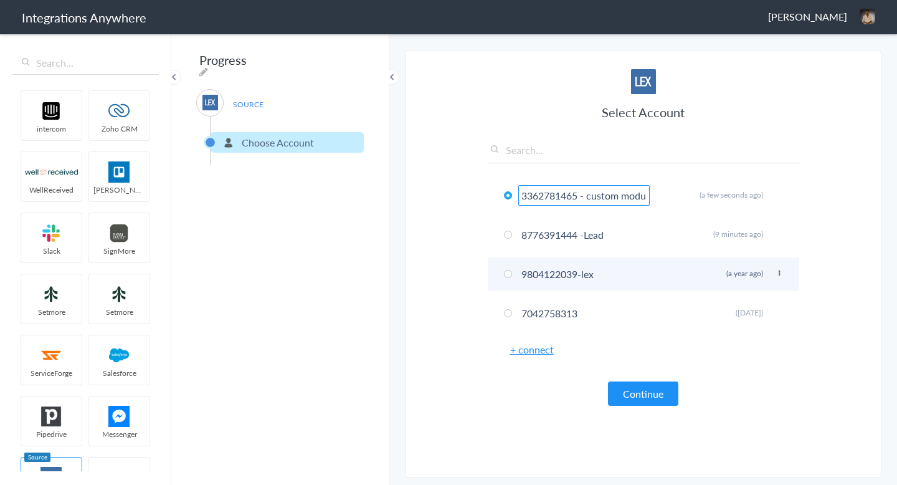
scroll to position [0, 27]
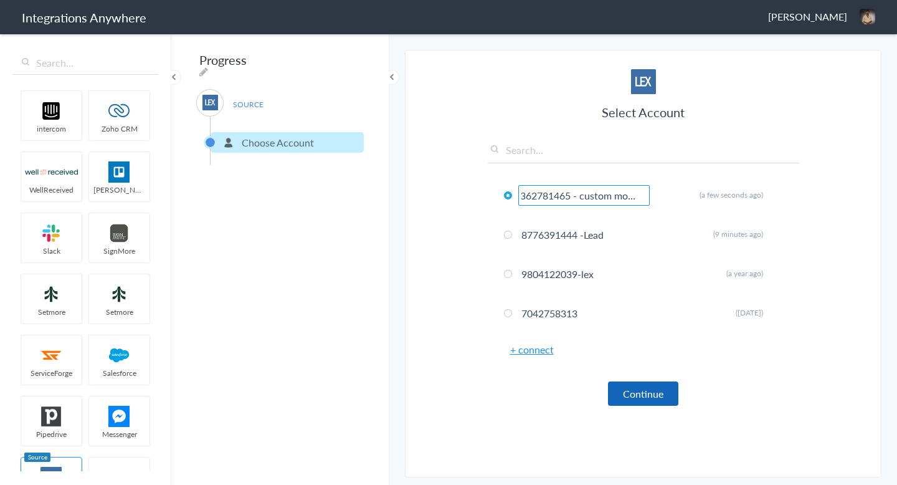
type input "3362781465 - custom module"
click at [623, 387] on button "Continue" at bounding box center [643, 393] width 70 height 24
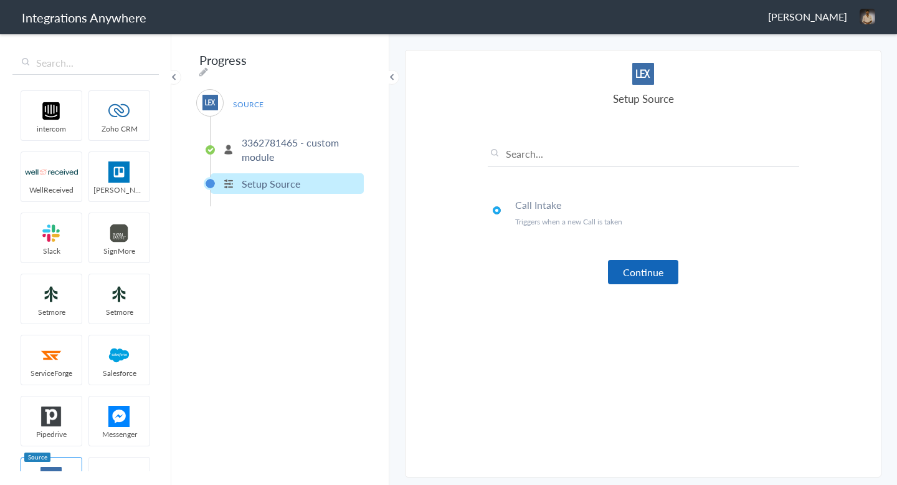
click at [651, 268] on button "Continue" at bounding box center [643, 272] width 70 height 24
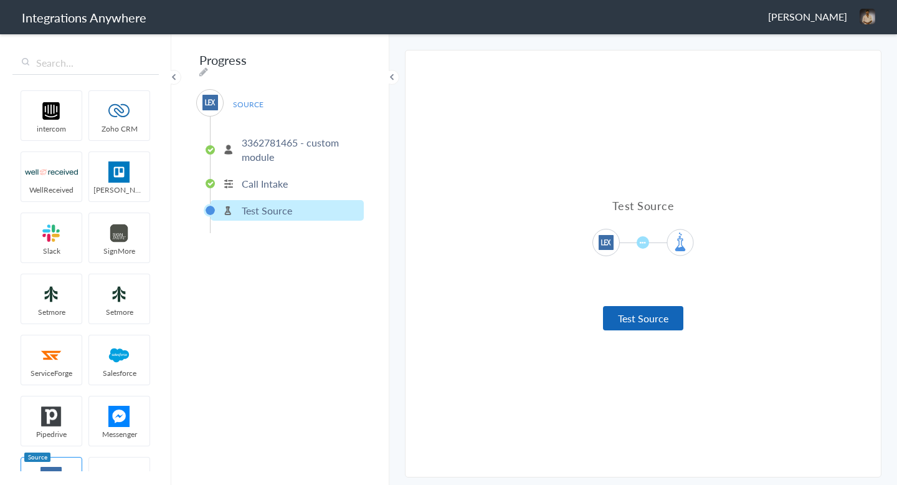
click at [645, 321] on button "Test Source" at bounding box center [643, 318] width 80 height 24
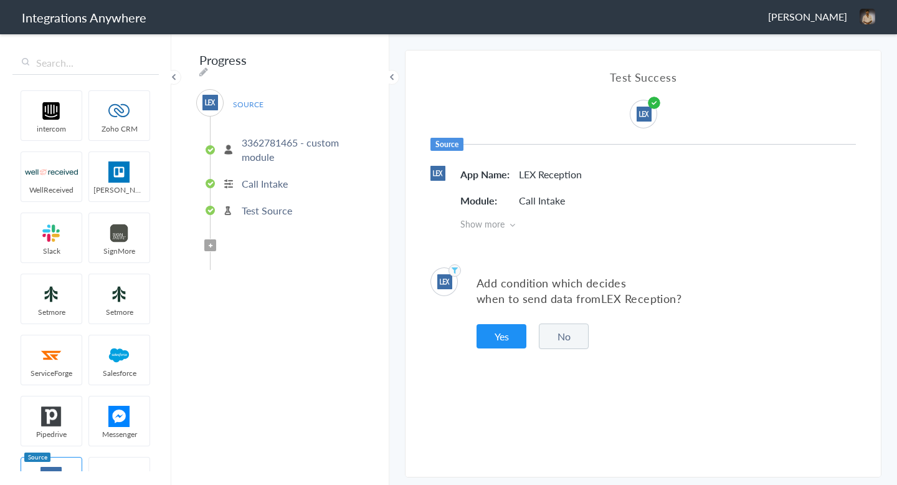
click at [577, 339] on button "No" at bounding box center [564, 336] width 50 height 26
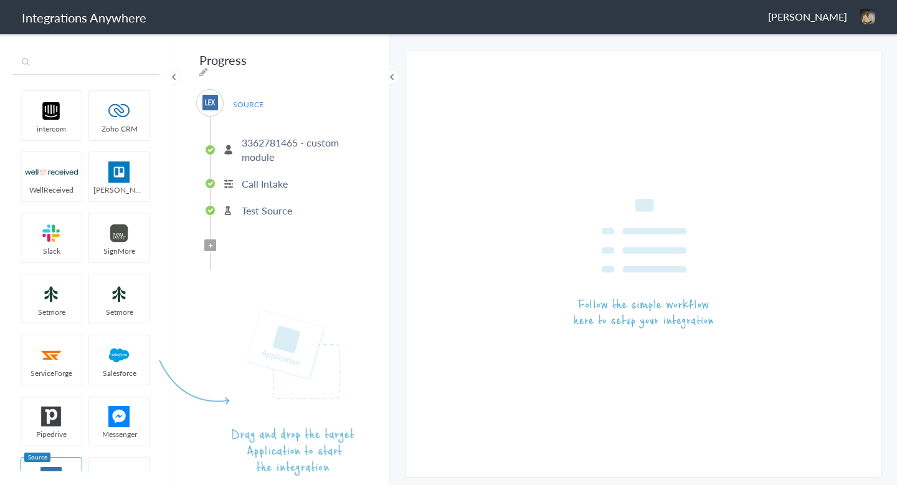
click at [62, 59] on input "text" at bounding box center [85, 63] width 146 height 24
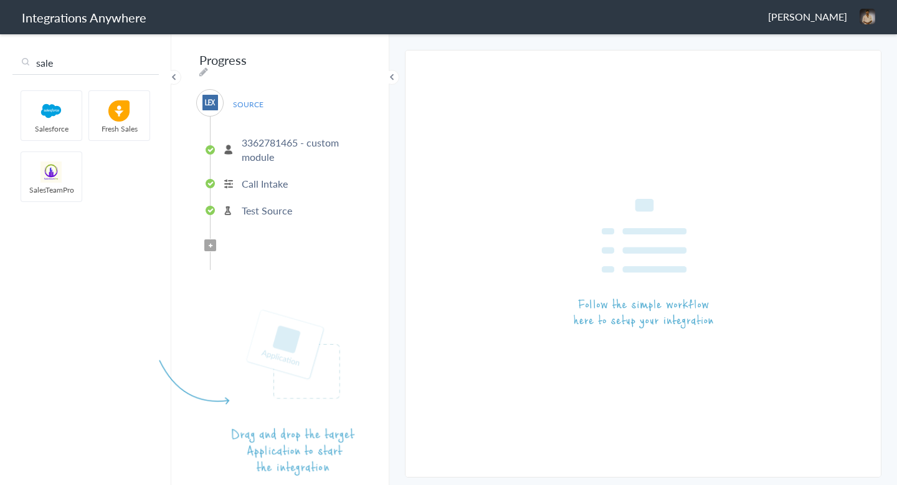
type input "sale"
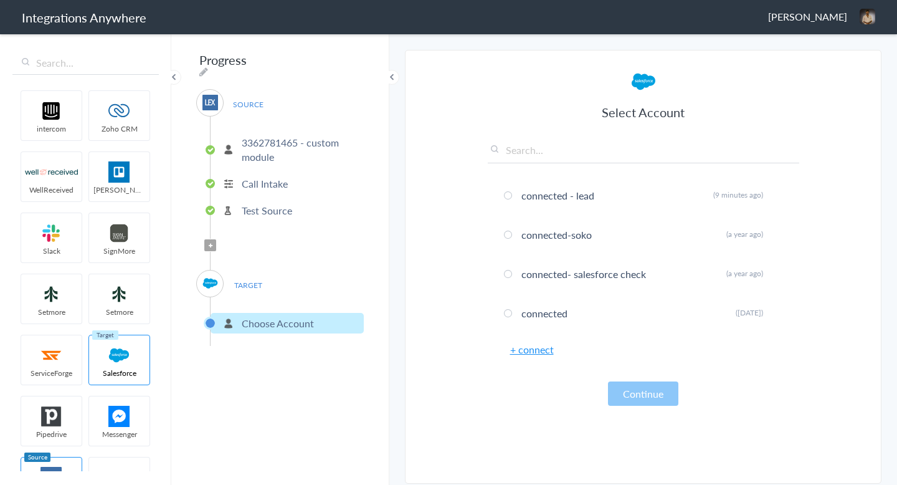
click at [536, 352] on link "+ connect" at bounding box center [532, 349] width 44 height 14
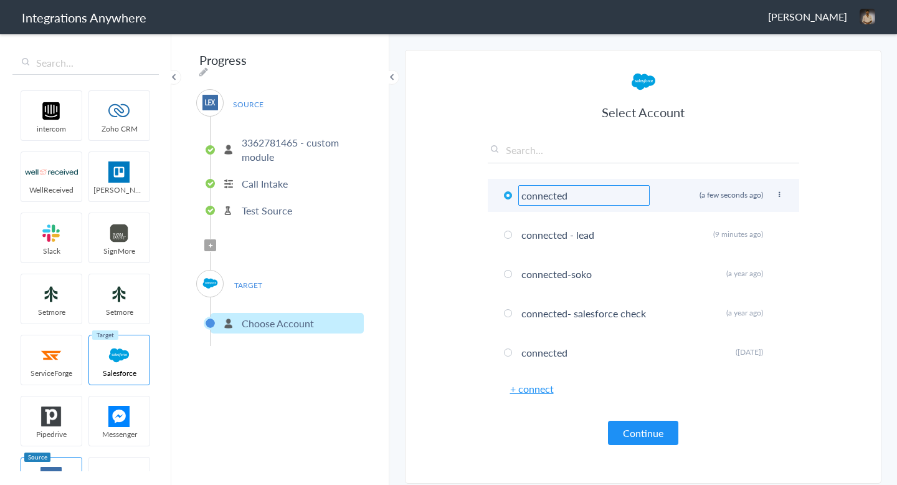
click at [575, 189] on input "connected" at bounding box center [583, 195] width 131 height 21
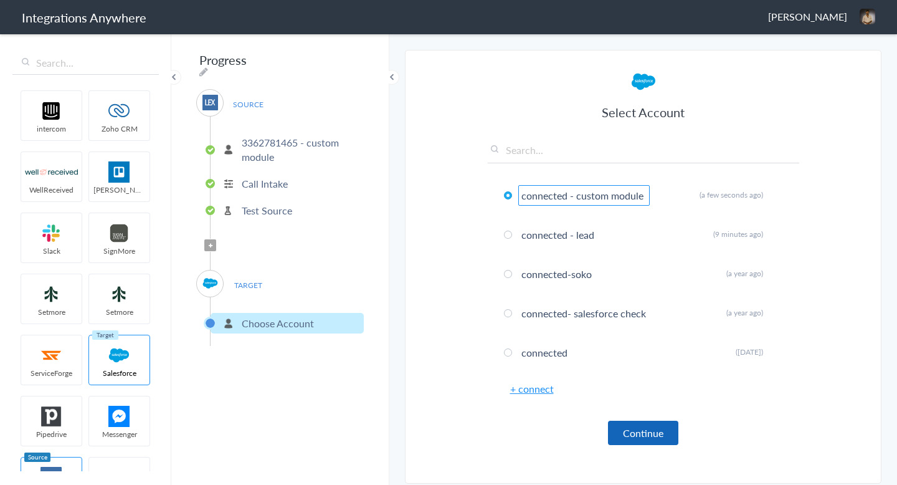
type input "connected - custom module"
click at [652, 433] on button "Continue" at bounding box center [643, 432] width 70 height 24
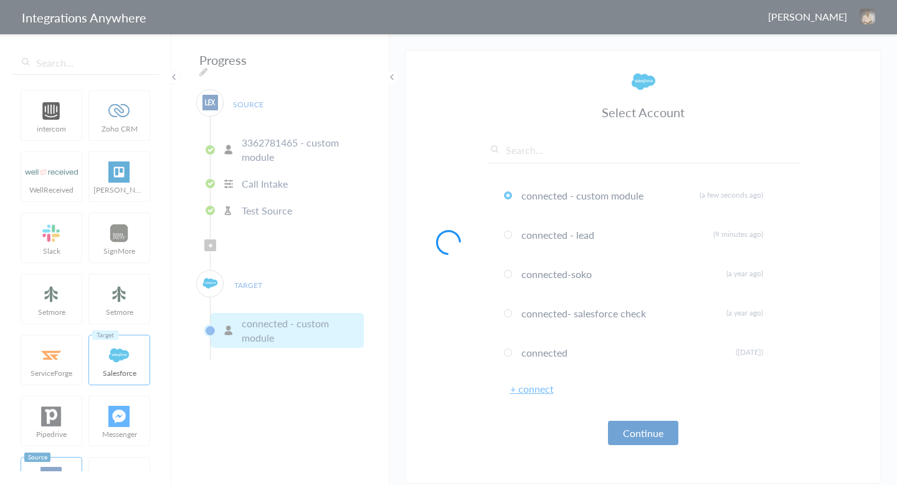
scroll to position [0, 0]
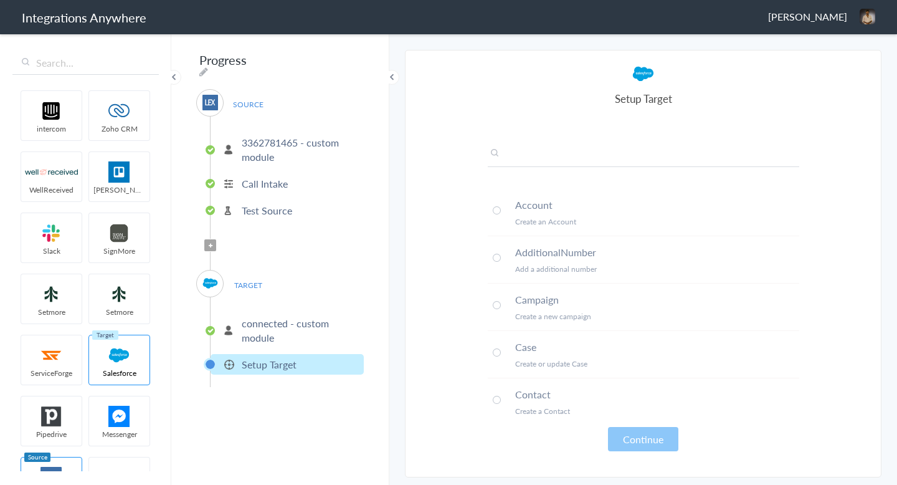
click at [522, 154] on input "text" at bounding box center [643, 156] width 311 height 21
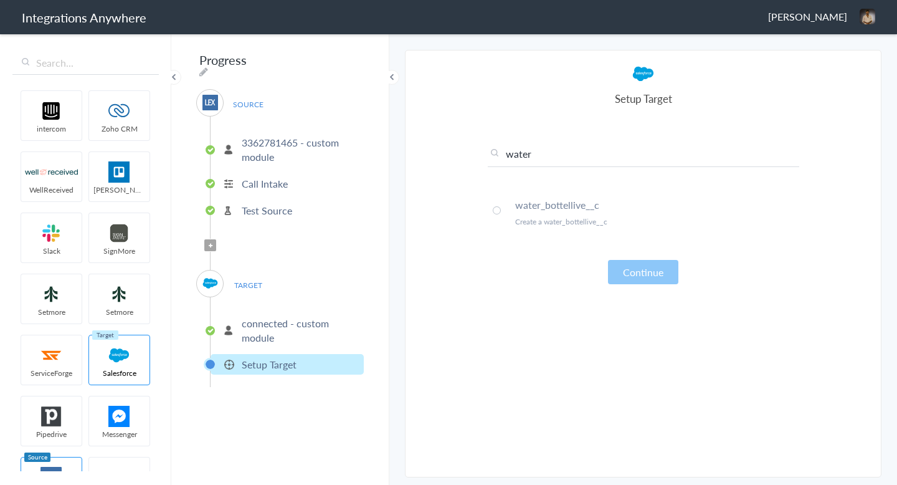
type input "water"
click at [531, 212] on li "water_bottellive__c Create a water_bottellive__c" at bounding box center [643, 212] width 311 height 47
click at [625, 273] on button "Continue" at bounding box center [643, 272] width 70 height 24
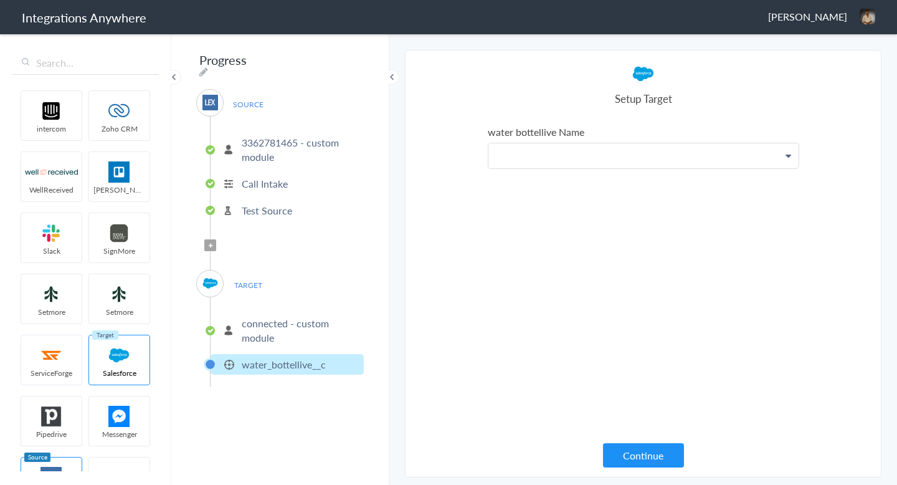
click at [518, 157] on p at bounding box center [643, 155] width 310 height 25
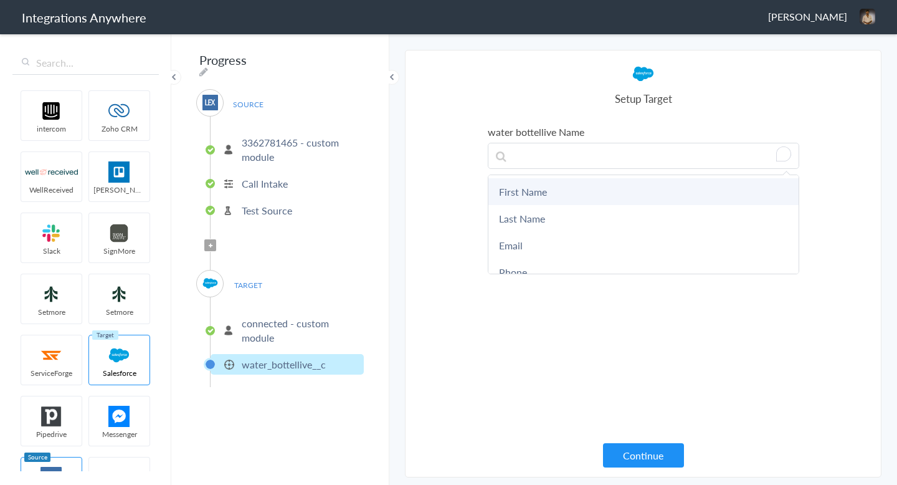
click at [525, 196] on link "First Name" at bounding box center [643, 191] width 310 height 27
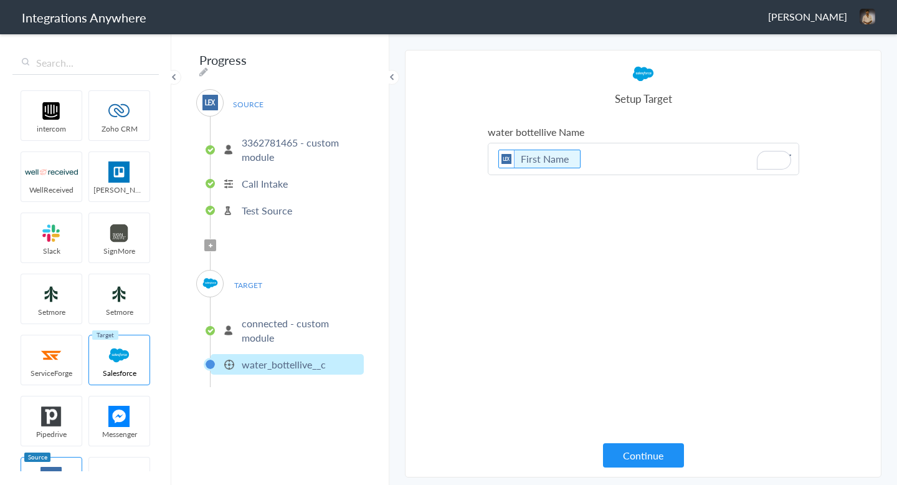
click at [622, 157] on p "First Name" at bounding box center [643, 158] width 310 height 31
click at [564, 385] on div "water bottellive Name MR . First Name First Name Last Name Email Phone Case Nam…" at bounding box center [643, 285] width 311 height 320
click at [623, 461] on button "Continue" at bounding box center [643, 455] width 81 height 24
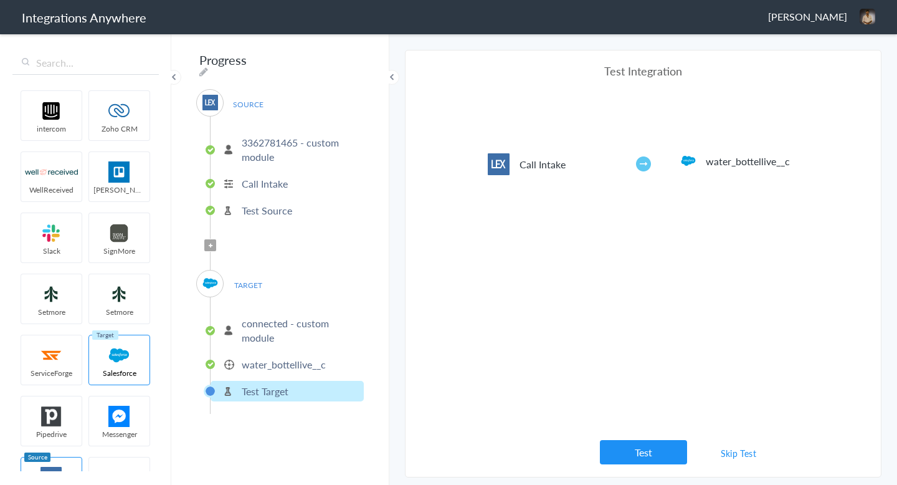
click at [324, 357] on p "water_bottellive__c" at bounding box center [284, 364] width 84 height 14
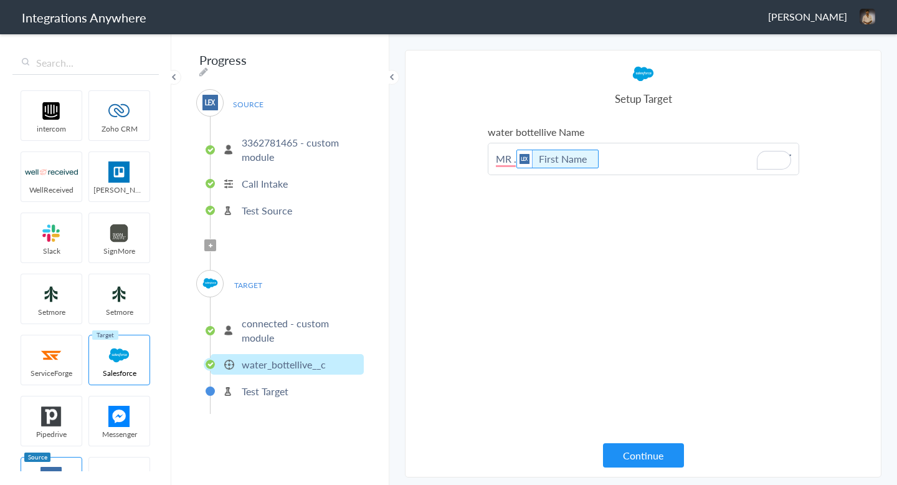
click at [651, 153] on p "MR . First Name" at bounding box center [643, 158] width 310 height 31
click at [648, 156] on p "MR . First Name" at bounding box center [643, 158] width 310 height 31
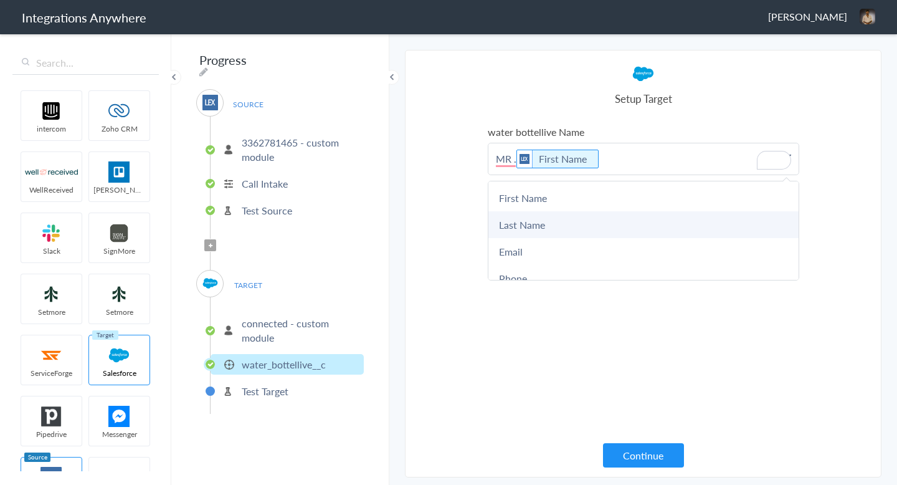
click at [572, 222] on link "Last Name" at bounding box center [643, 224] width 310 height 27
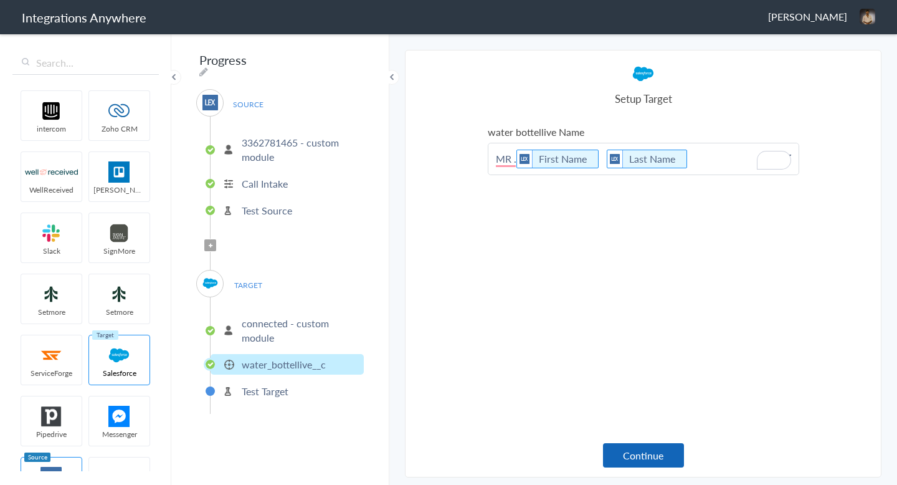
click at [647, 460] on button "Continue" at bounding box center [643, 455] width 81 height 24
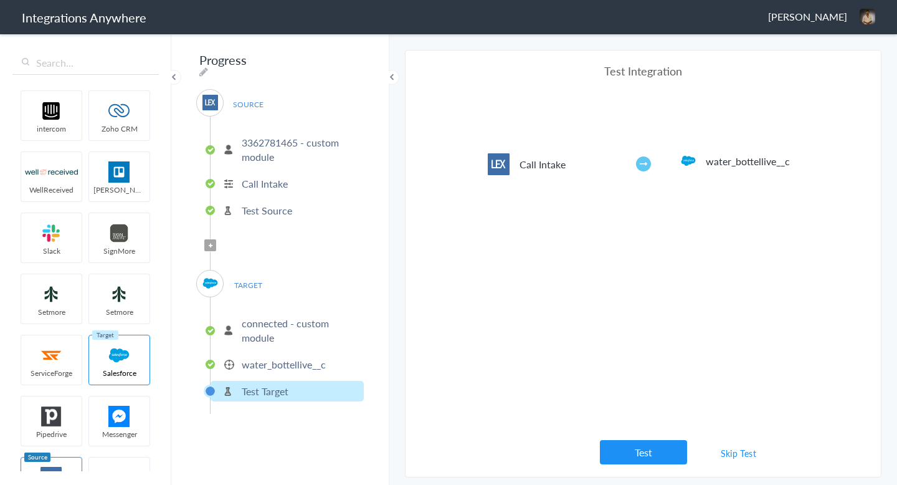
click at [647, 460] on button "Test" at bounding box center [643, 452] width 87 height 24
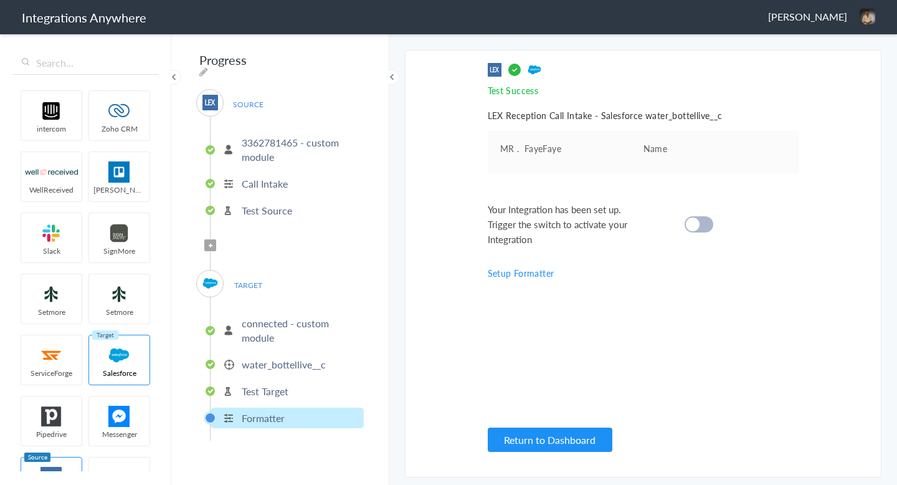
click at [697, 229] on div at bounding box center [698, 224] width 29 height 16
click at [564, 433] on button "Return to Dashboard" at bounding box center [550, 439] width 125 height 24
